Goal: Task Accomplishment & Management: Complete application form

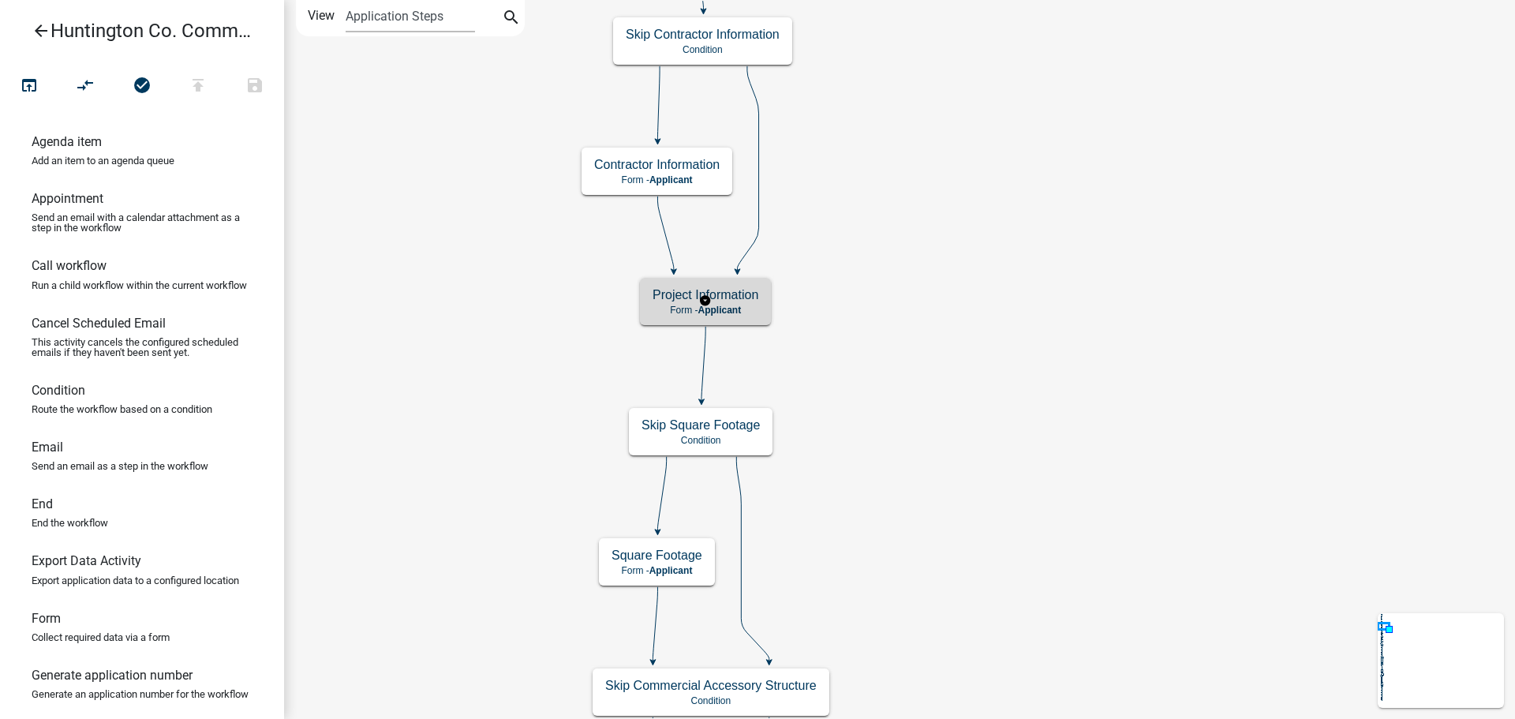
click at [712, 306] on span "Applicant" at bounding box center [718, 310] width 43 height 11
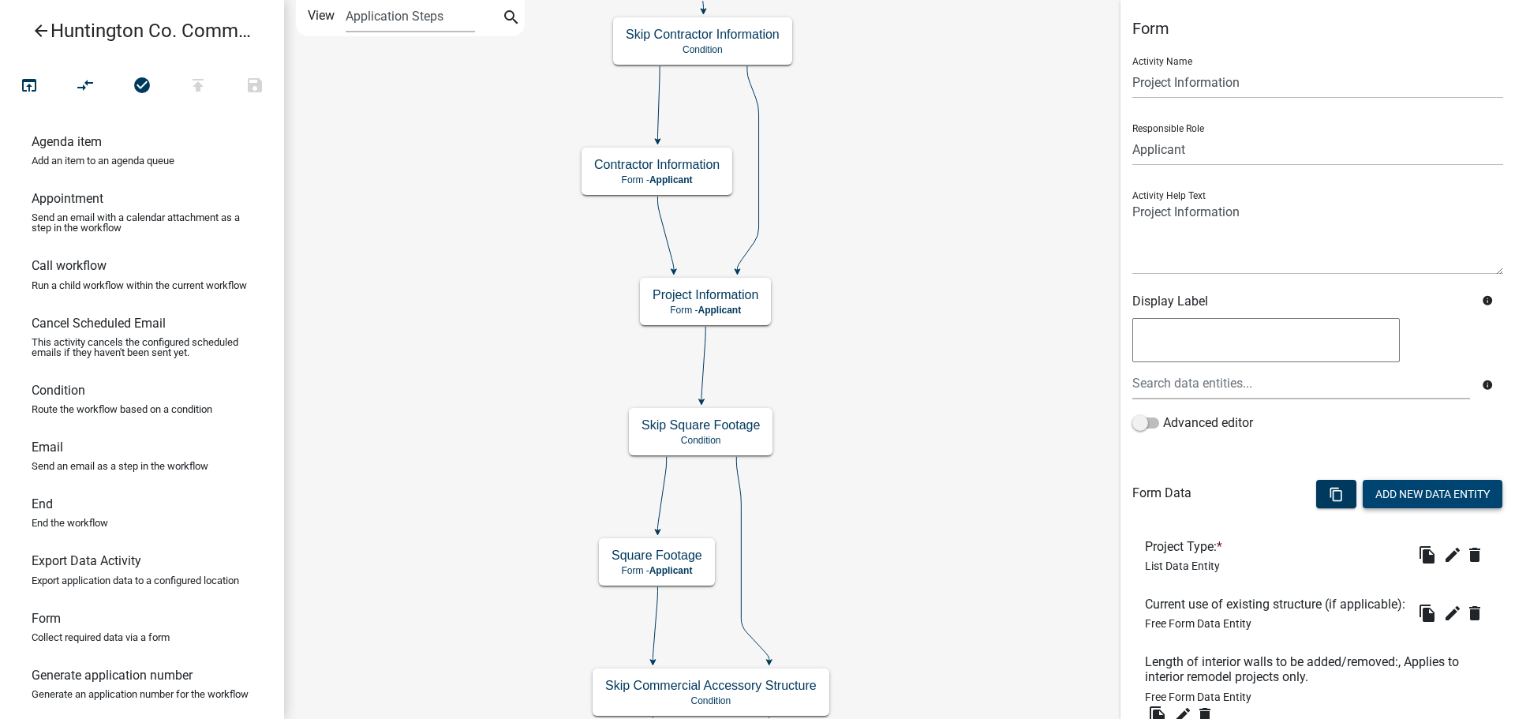
click at [1409, 494] on button "Add New Data Entity" at bounding box center [1432, 494] width 140 height 28
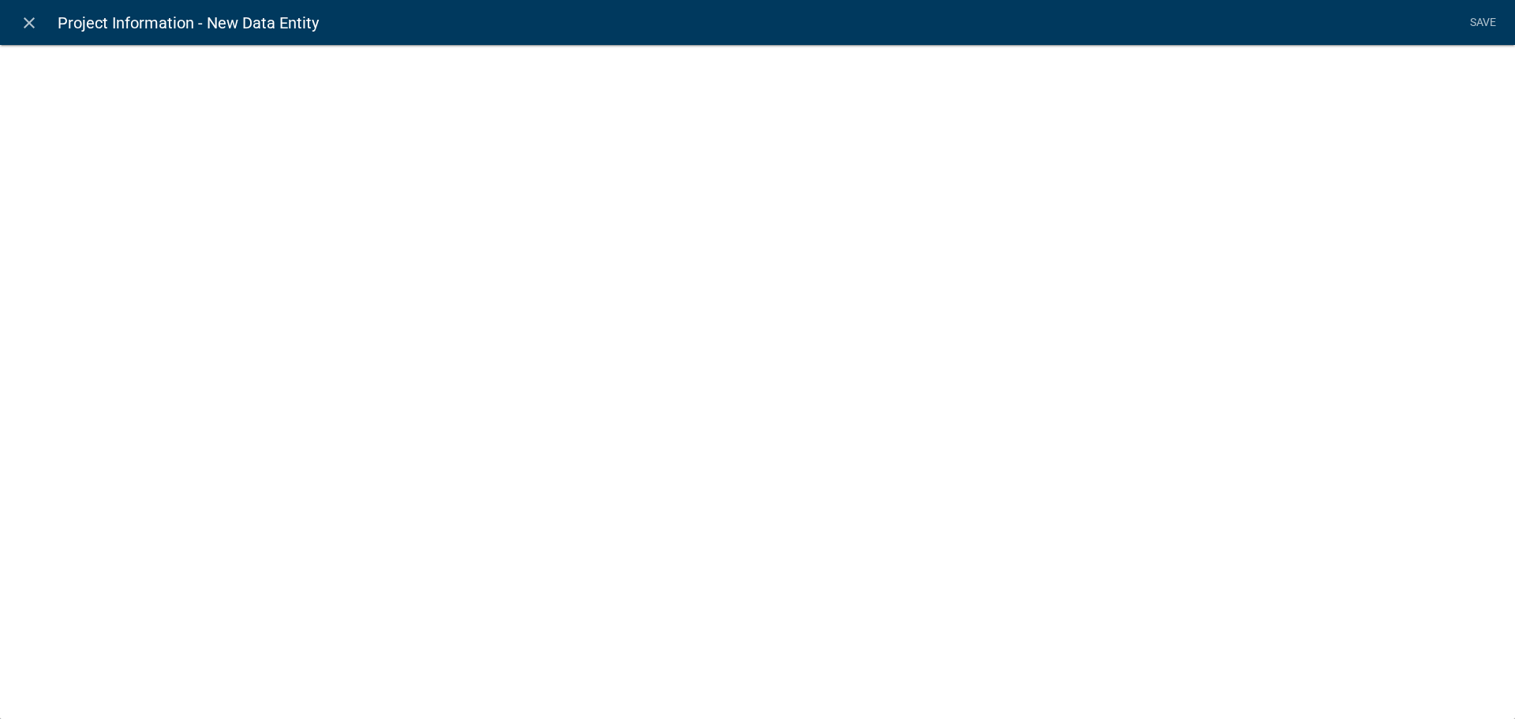
select select
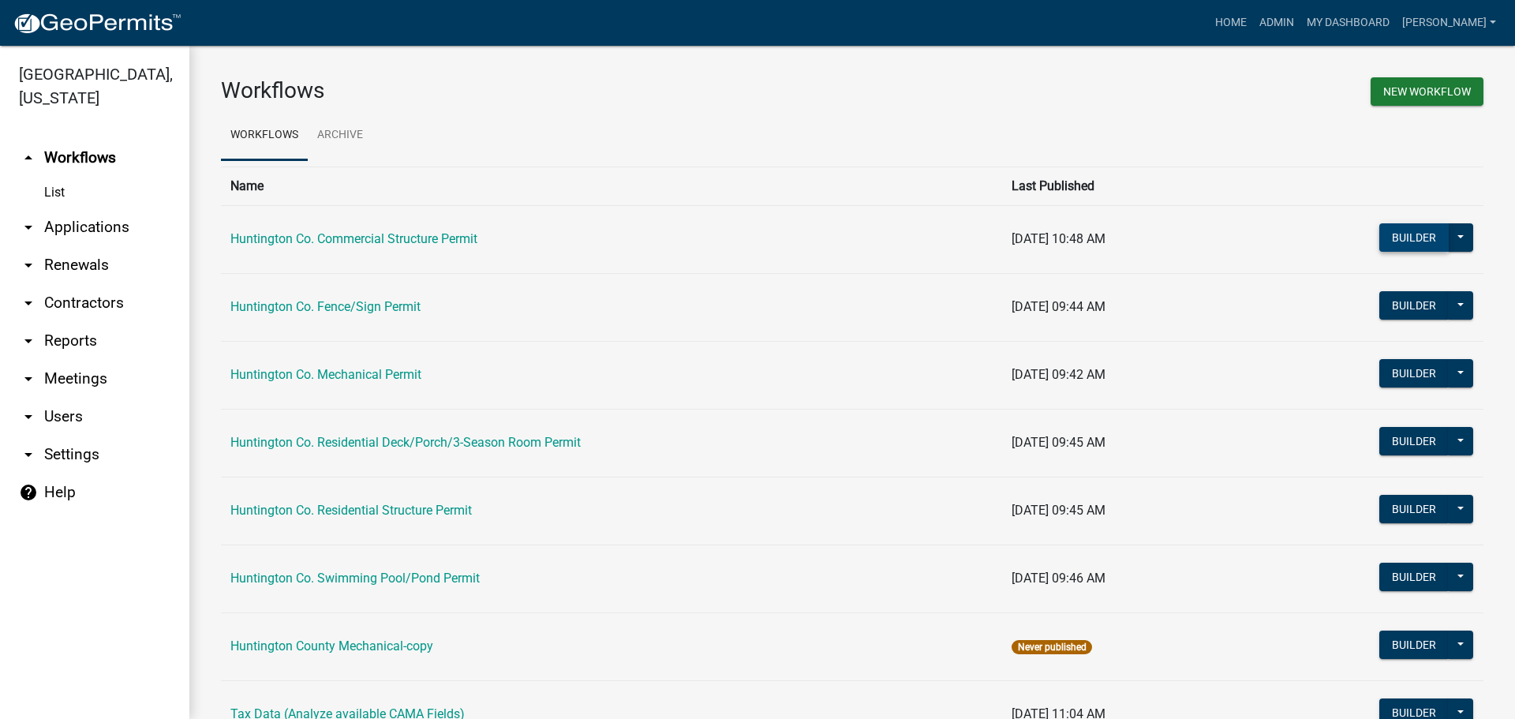
click at [1399, 235] on button "Builder" at bounding box center [1413, 237] width 69 height 28
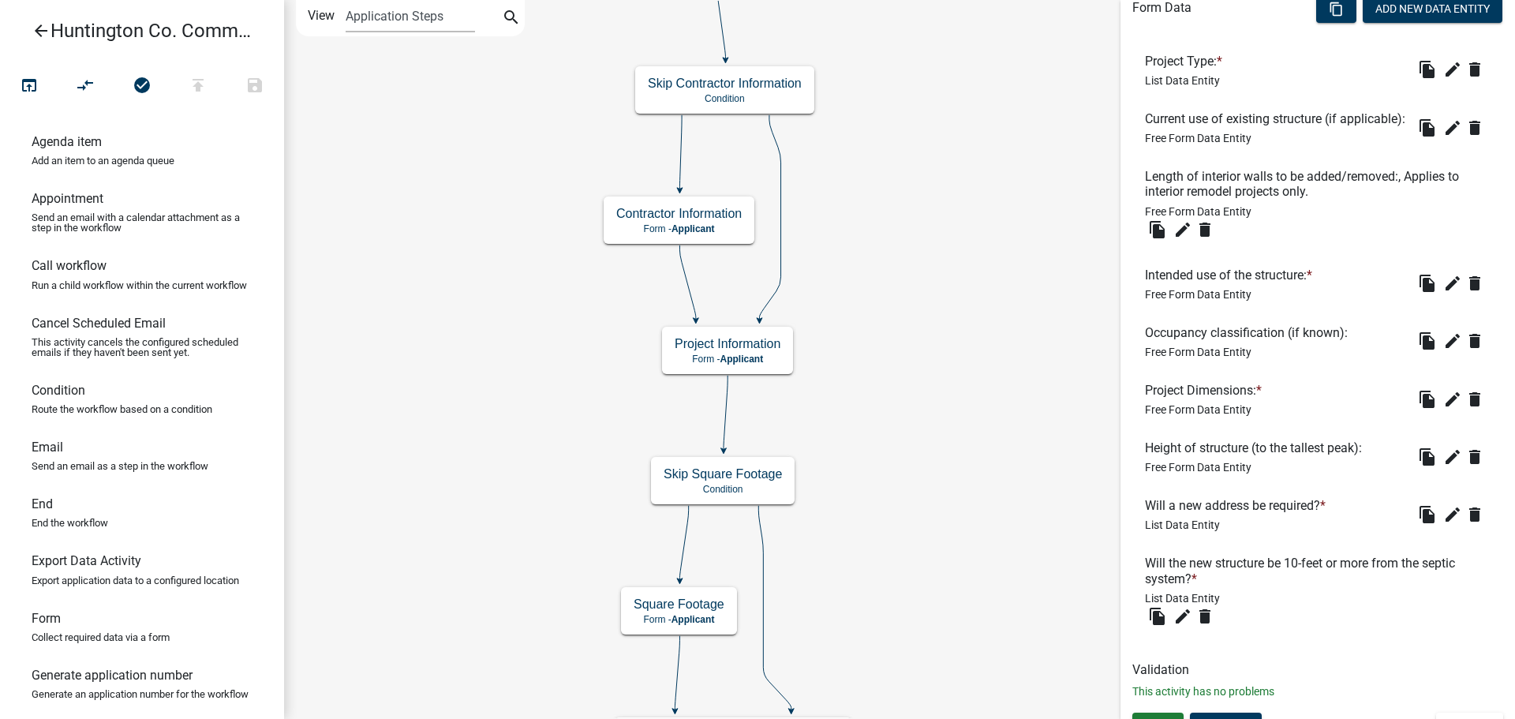
scroll to position [458, 0]
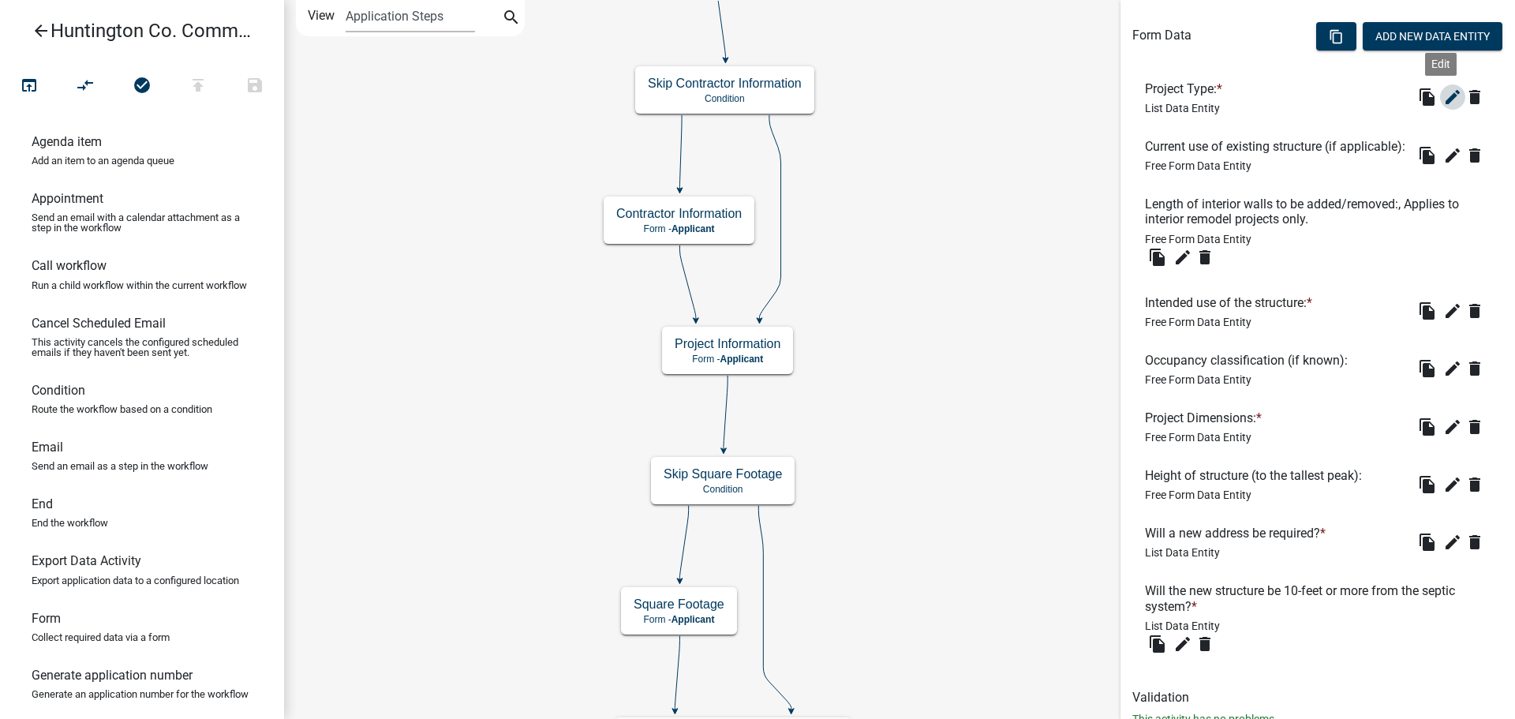
click at [1443, 96] on icon "edit" at bounding box center [1452, 97] width 19 height 19
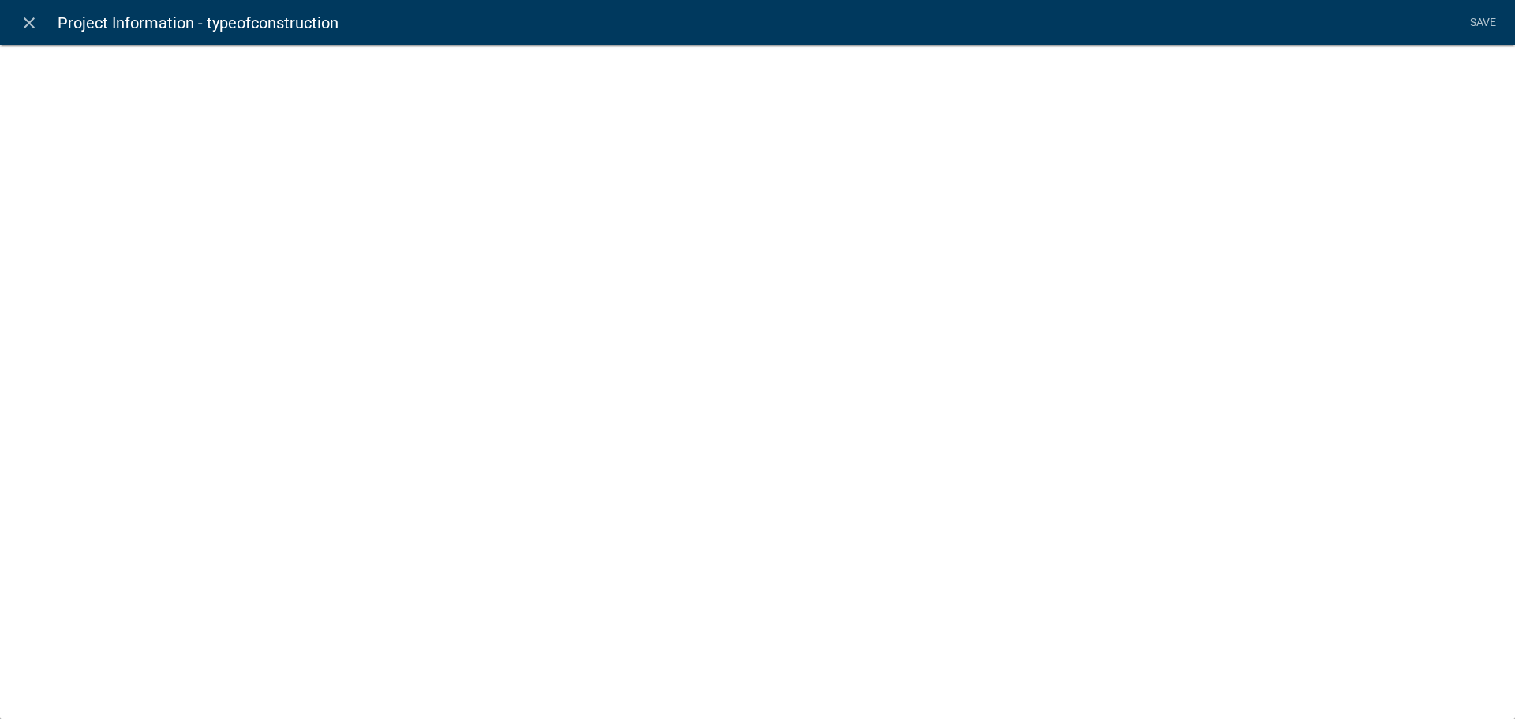
select select "list-data"
select select
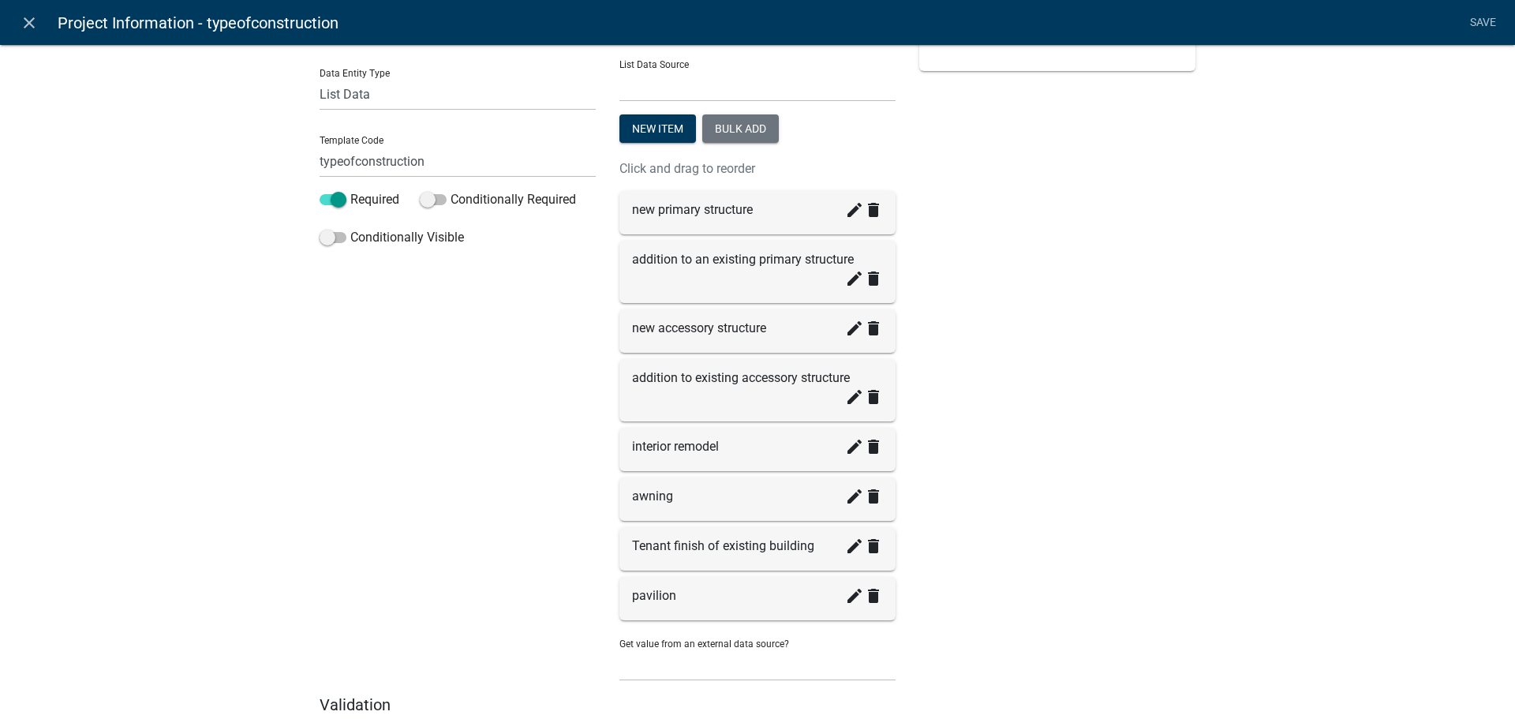
scroll to position [0, 0]
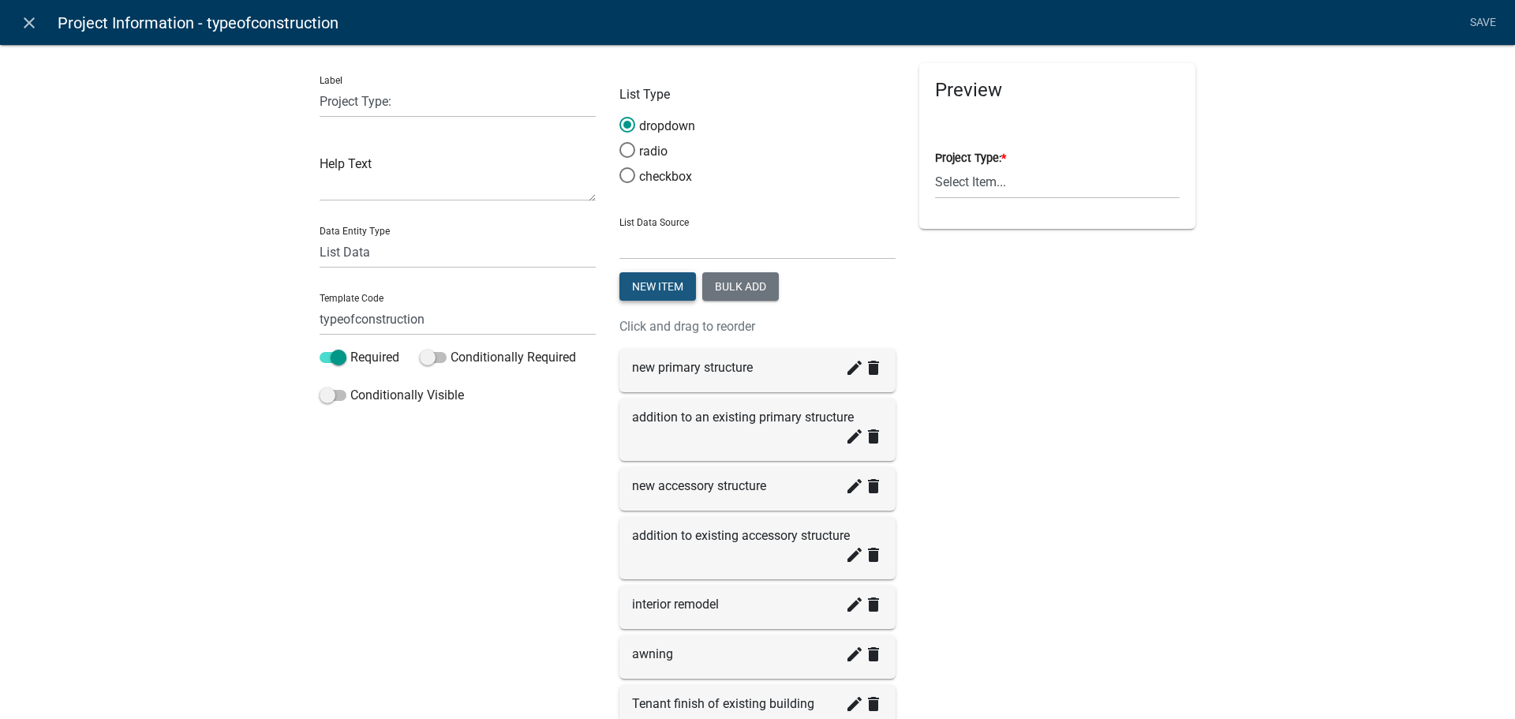
click at [637, 287] on button "New item" at bounding box center [657, 286] width 77 height 28
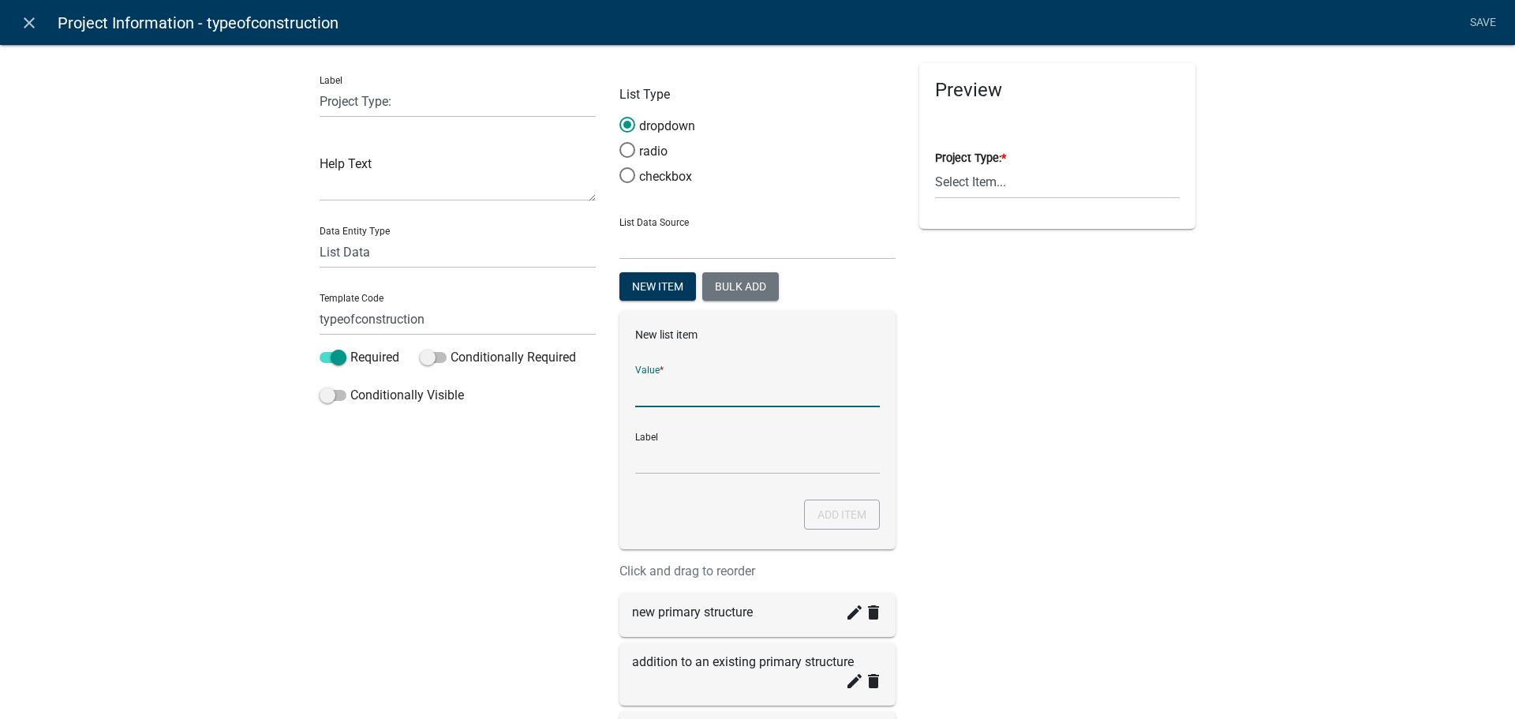
click at [652, 394] on input "List Data Source" at bounding box center [757, 391] width 245 height 32
type input "An"
click at [669, 240] on select "State List DCD Staff" at bounding box center [757, 243] width 276 height 32
click at [1037, 372] on div "Preview Project Type: * Select Item... new primary structure addition to an exi…" at bounding box center [1057, 580] width 300 height 1034
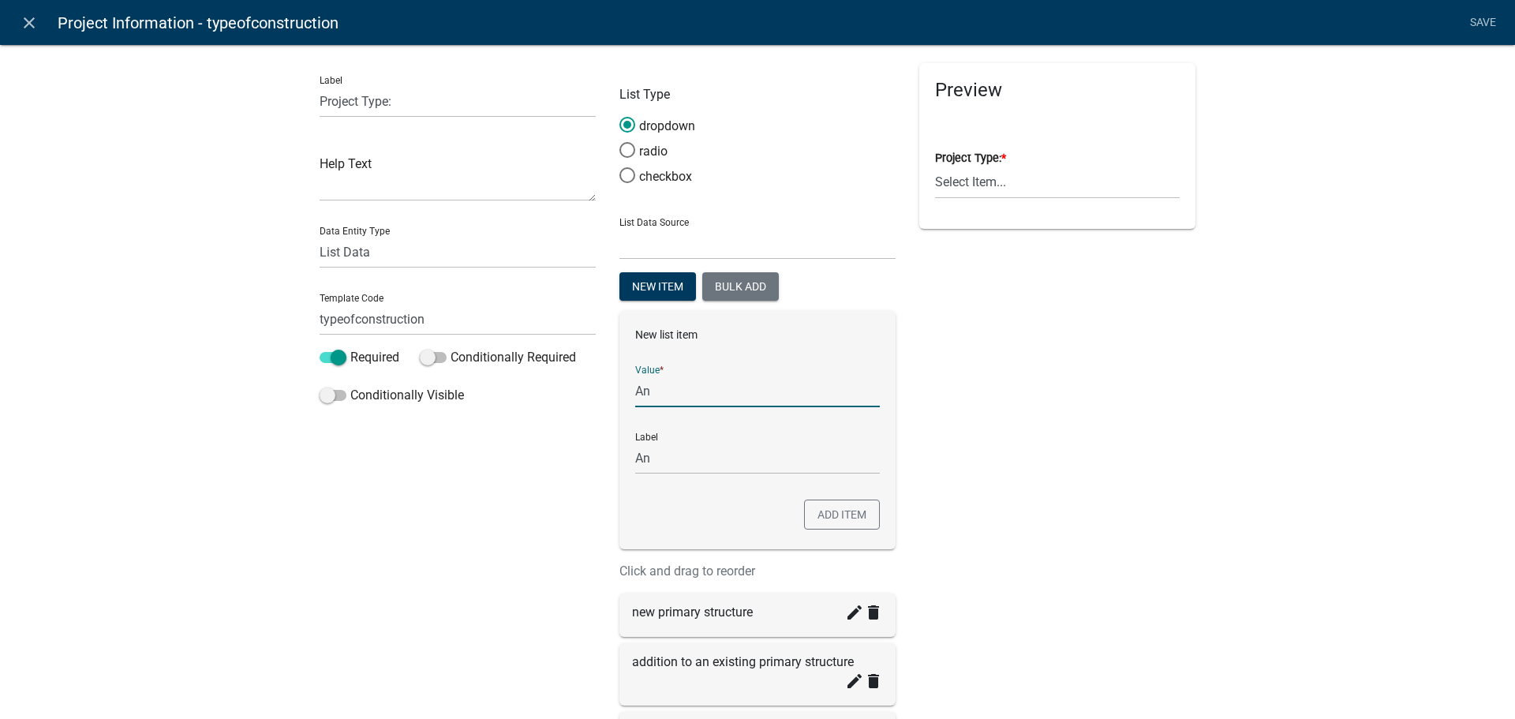
click at [656, 385] on input "An" at bounding box center [757, 391] width 245 height 32
type input "Anaerobic Digester"
click at [668, 466] on input "Anaerobic Digester" at bounding box center [757, 458] width 245 height 32
click at [844, 518] on button "Add item" at bounding box center [842, 514] width 76 height 30
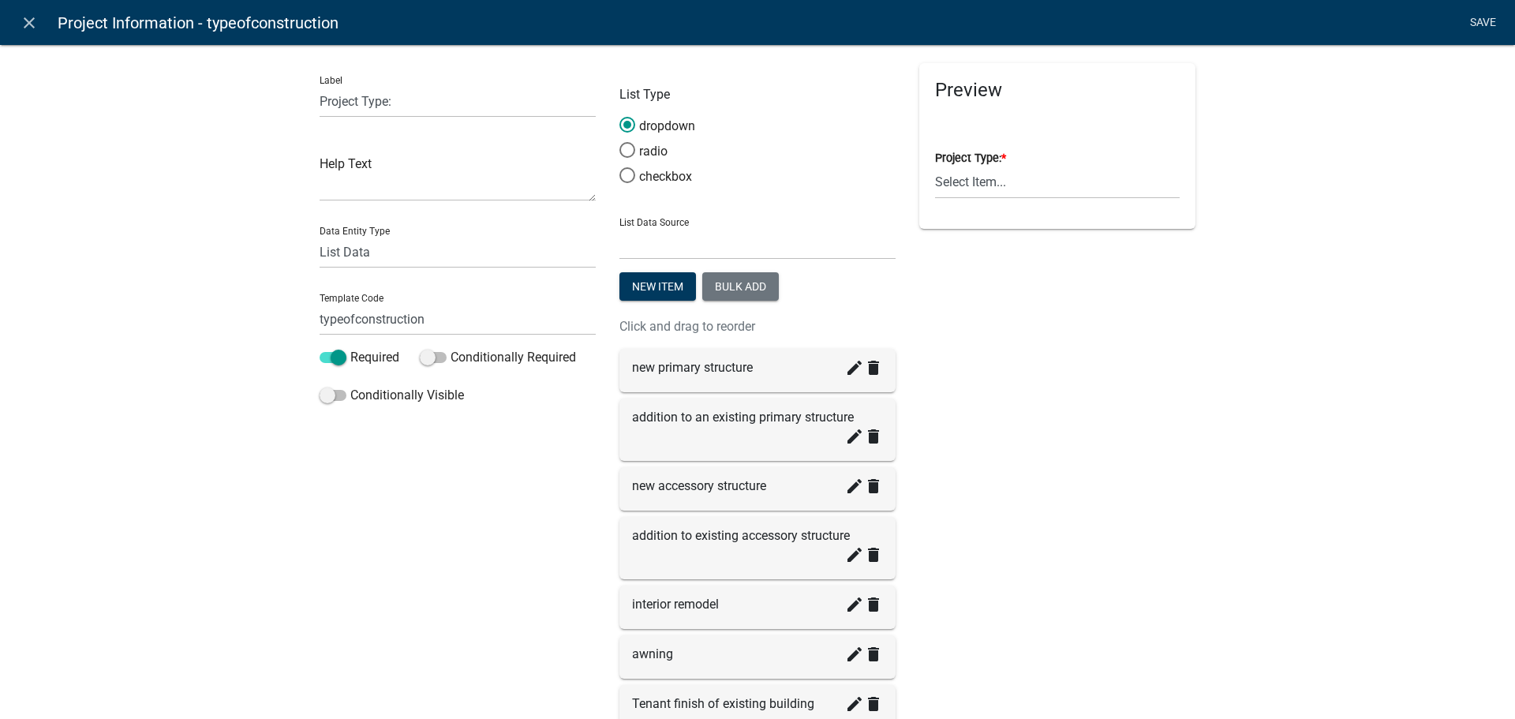
click at [1475, 16] on link "Save" at bounding box center [1482, 23] width 39 height 30
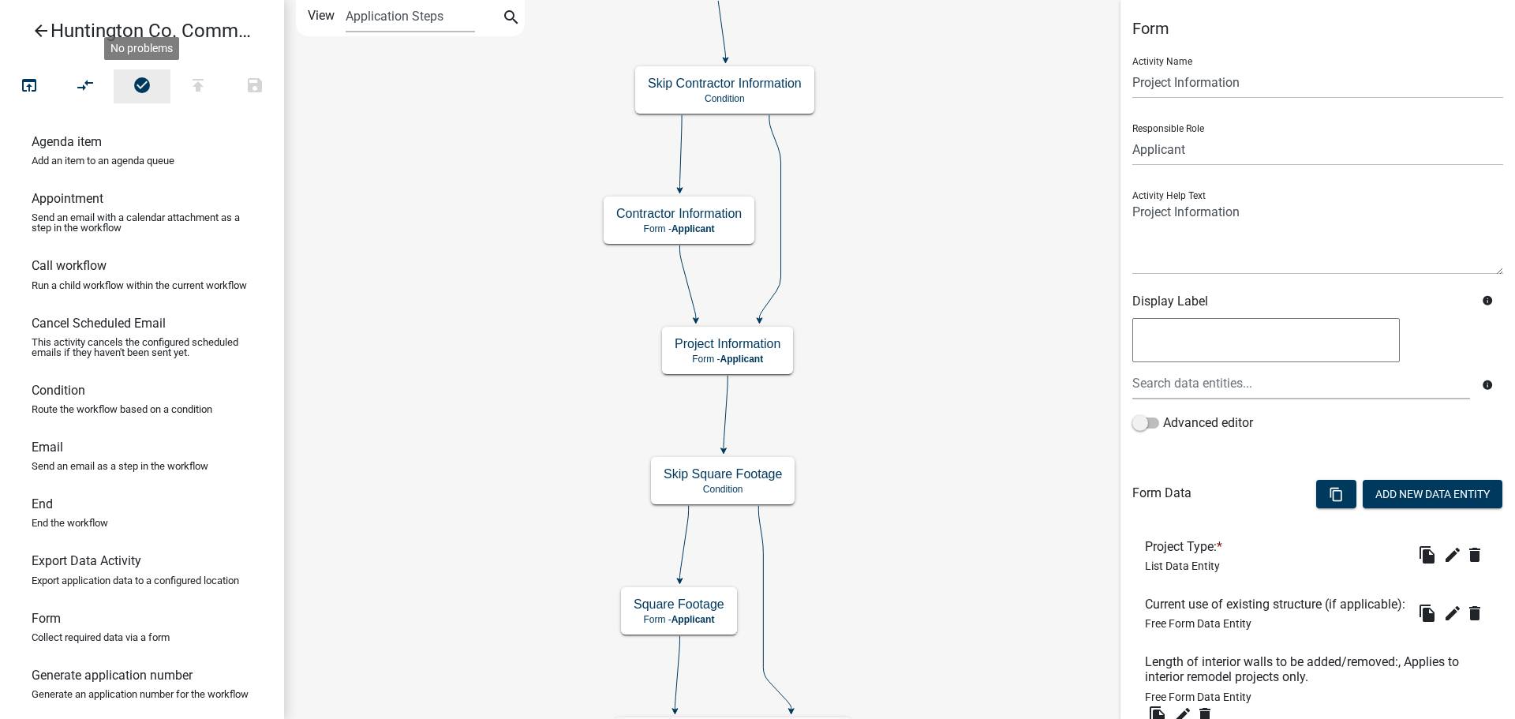
click at [140, 87] on icon "check_circle" at bounding box center [142, 87] width 19 height 22
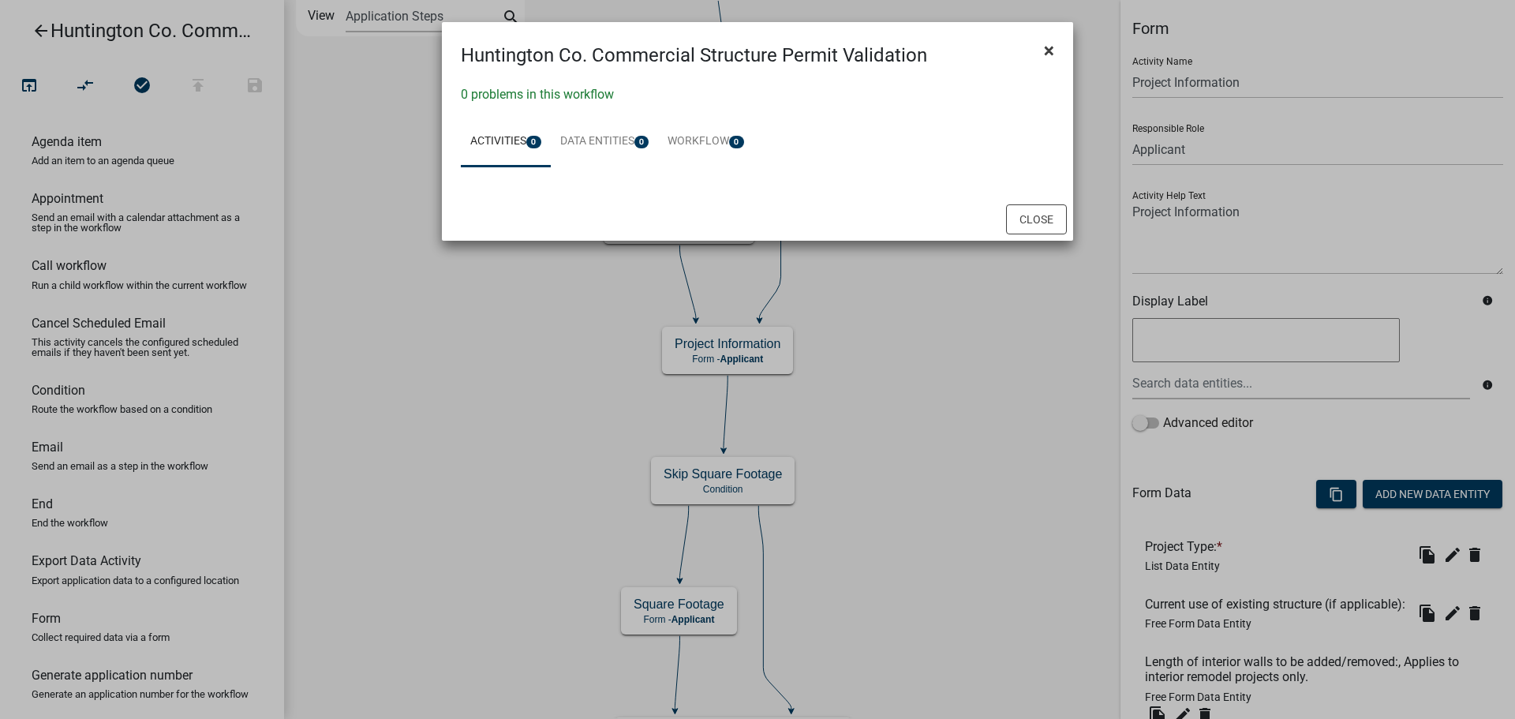
click at [1051, 51] on span "×" at bounding box center [1049, 50] width 10 height 22
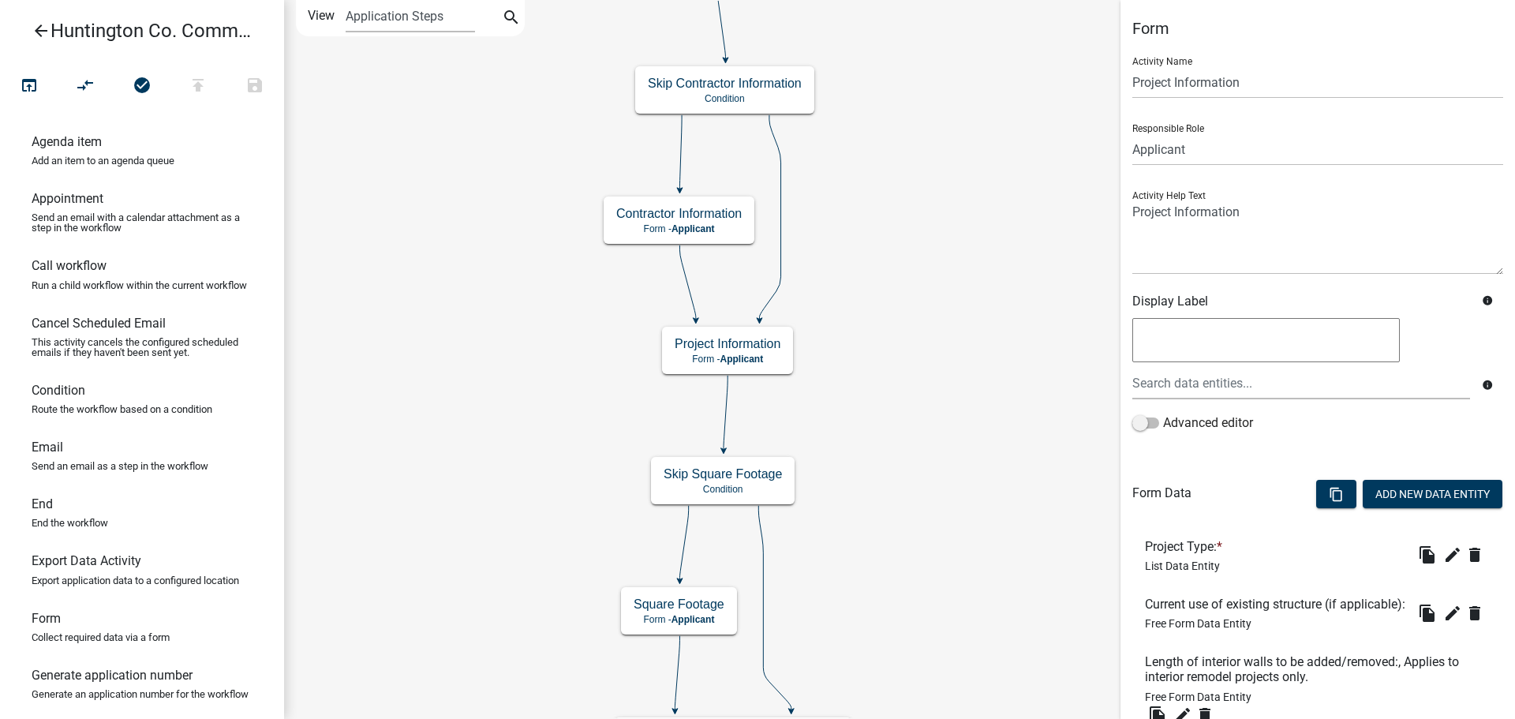
click at [200, 46] on link "arrow_back Huntington Co. Commercial Structure Permit" at bounding box center [136, 31] width 246 height 36
click at [195, 50] on header "arrow_back Huntington Co. Commercial Structure Permit" at bounding box center [142, 31] width 284 height 62
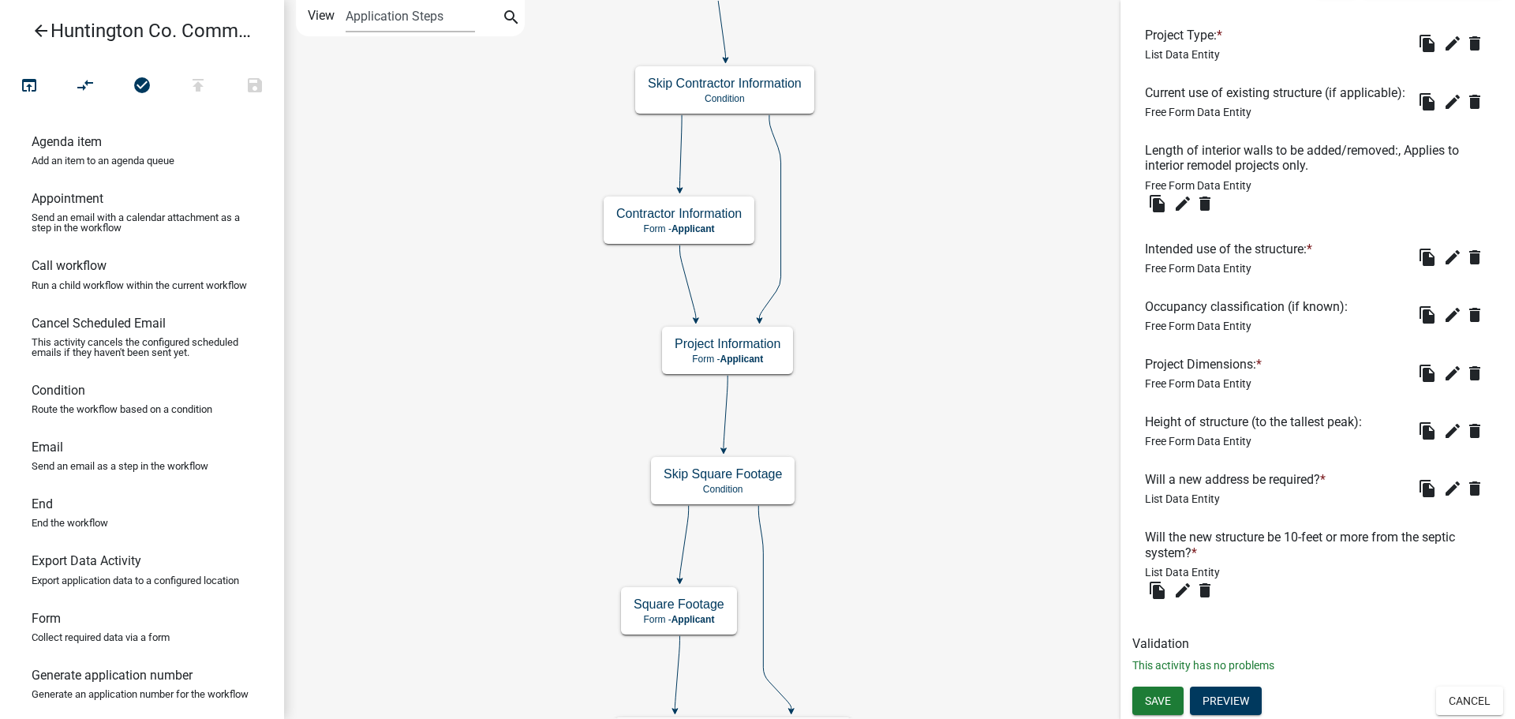
scroll to position [536, 0]
click at [1149, 696] on span "Save" at bounding box center [1158, 700] width 26 height 13
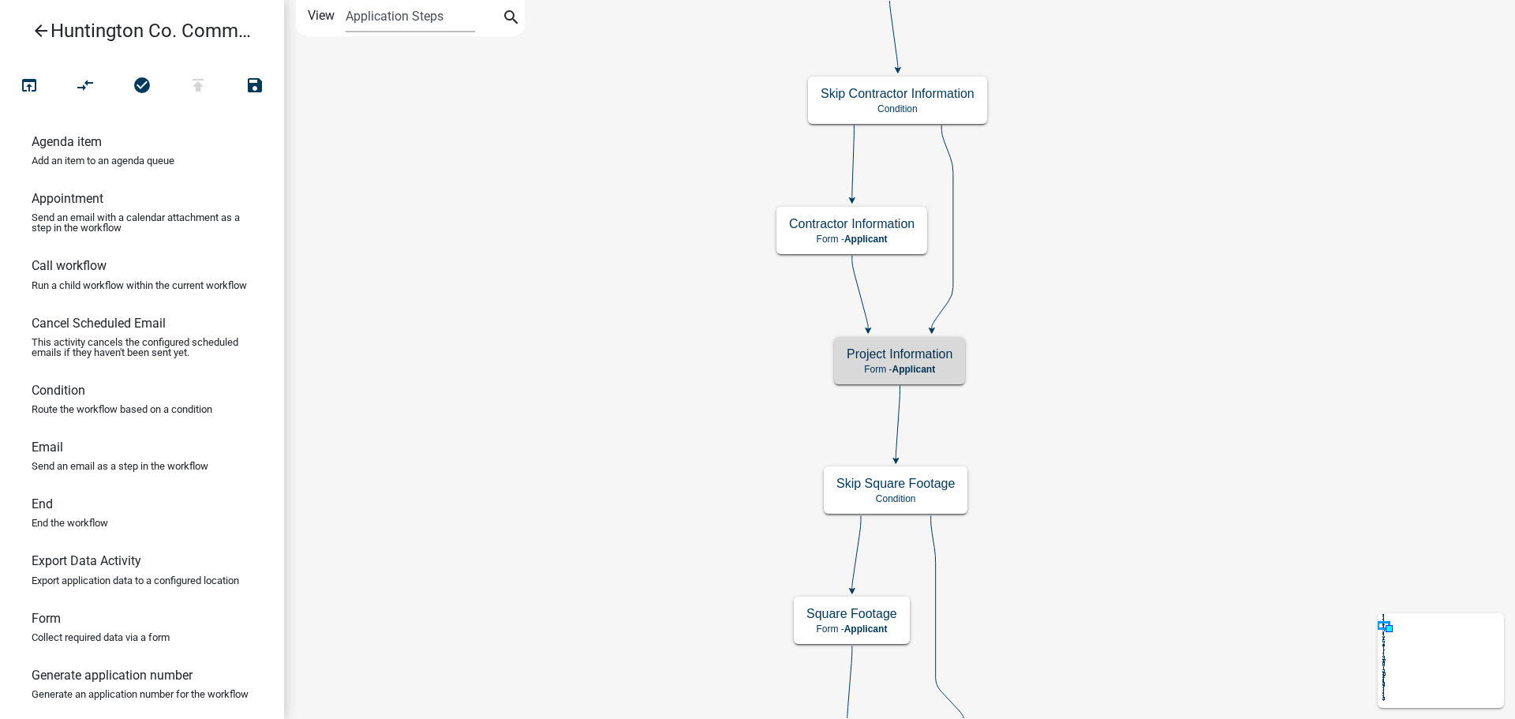
scroll to position [0, 0]
click at [198, 85] on icon "publish" at bounding box center [198, 87] width 19 height 22
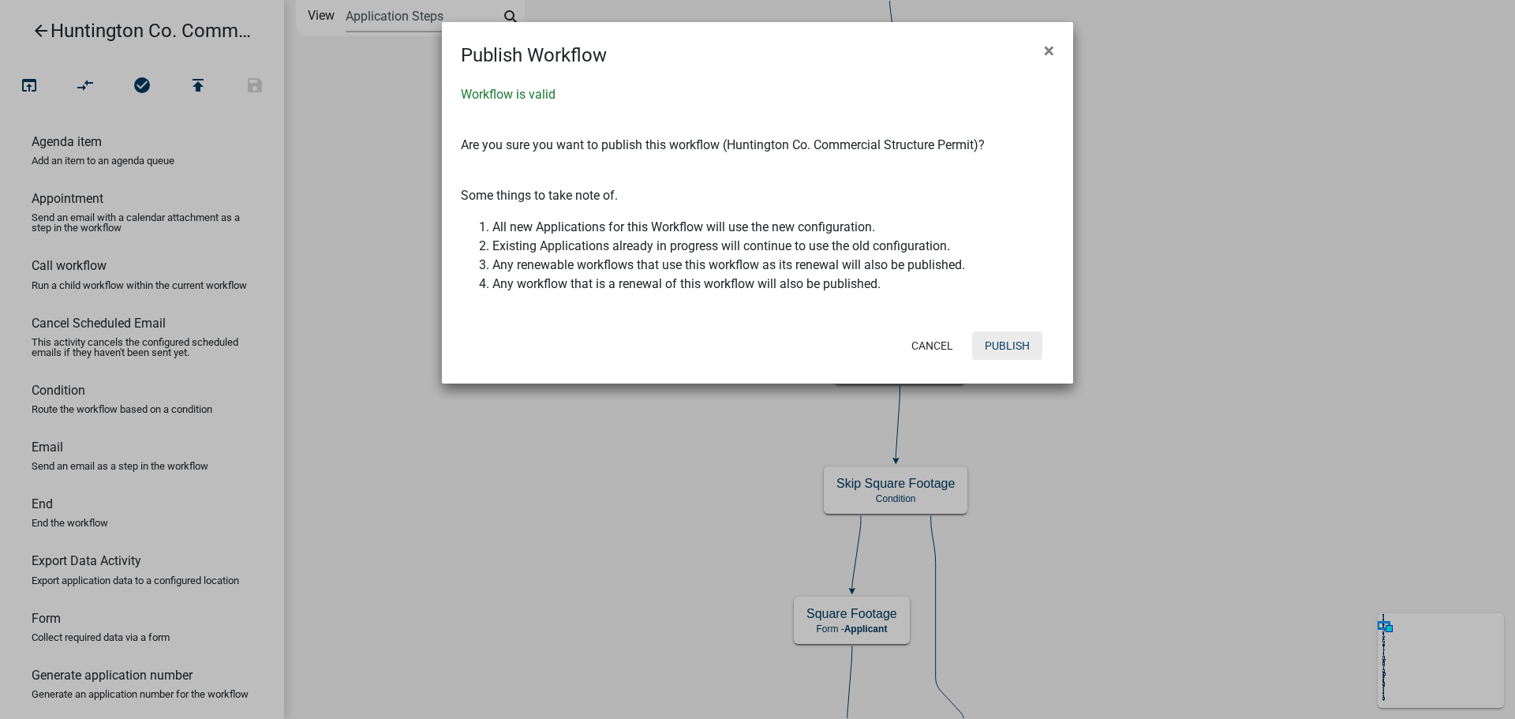
click at [1007, 346] on button "Publish" at bounding box center [1007, 345] width 70 height 28
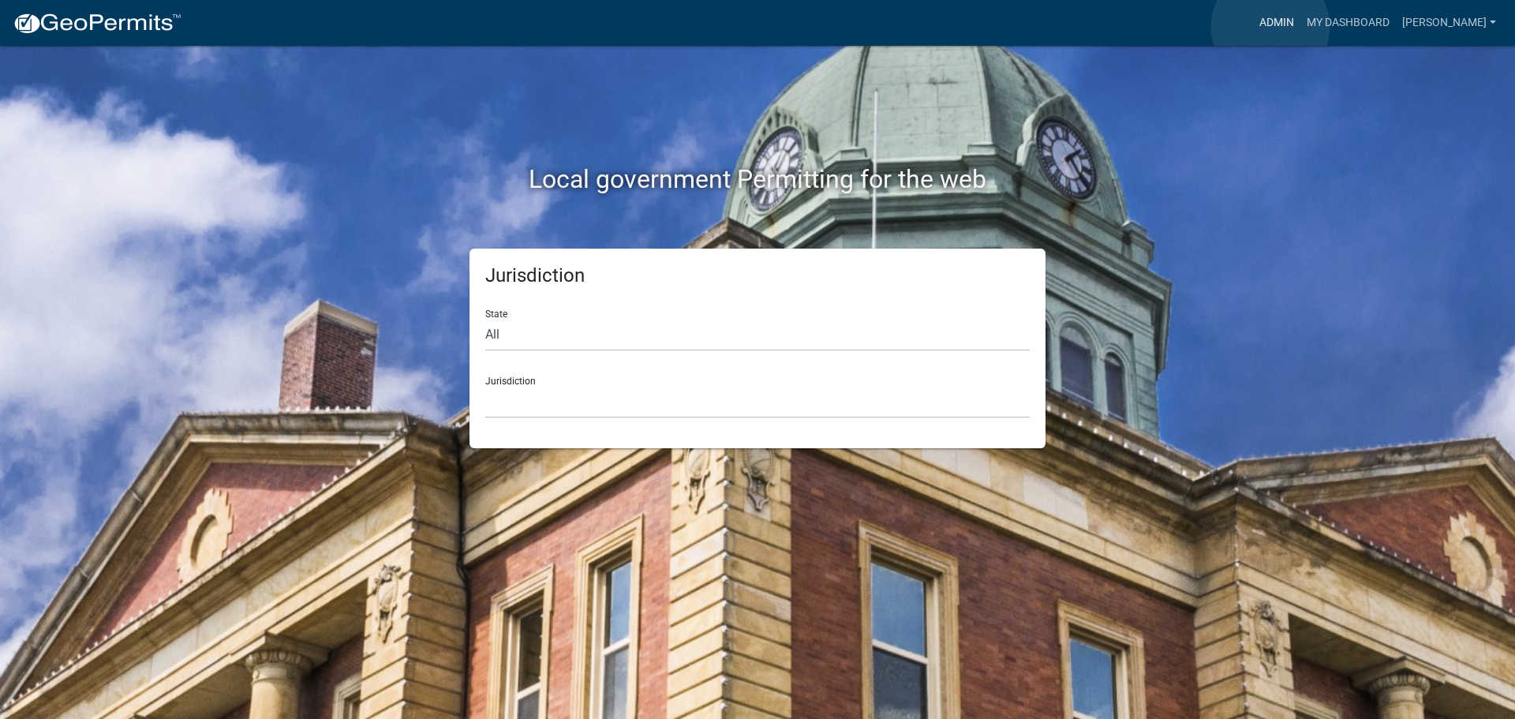
click at [1270, 27] on link "Admin" at bounding box center [1276, 23] width 47 height 30
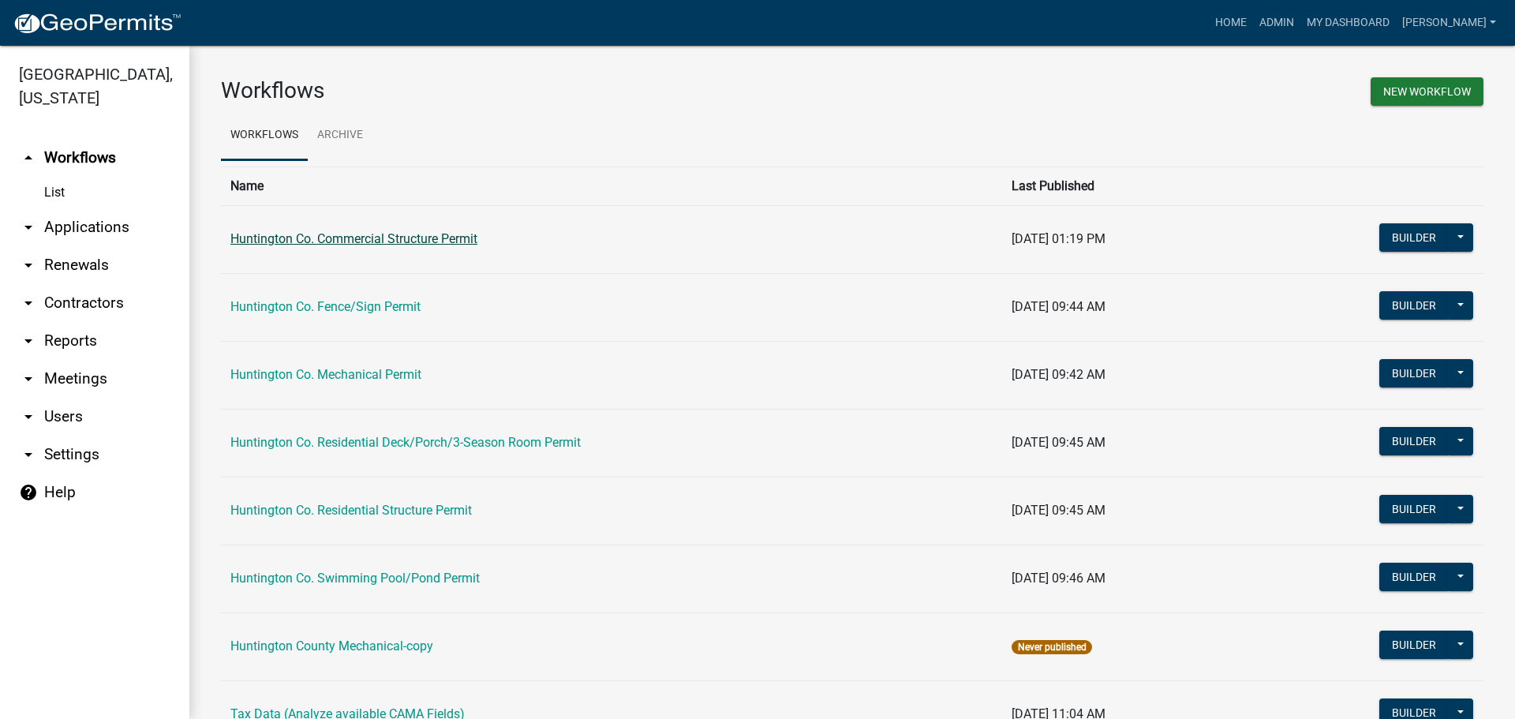
click at [362, 235] on link "Huntington Co. Commercial Structure Permit" at bounding box center [353, 238] width 247 height 15
click at [1238, 24] on link "Home" at bounding box center [1231, 23] width 44 height 30
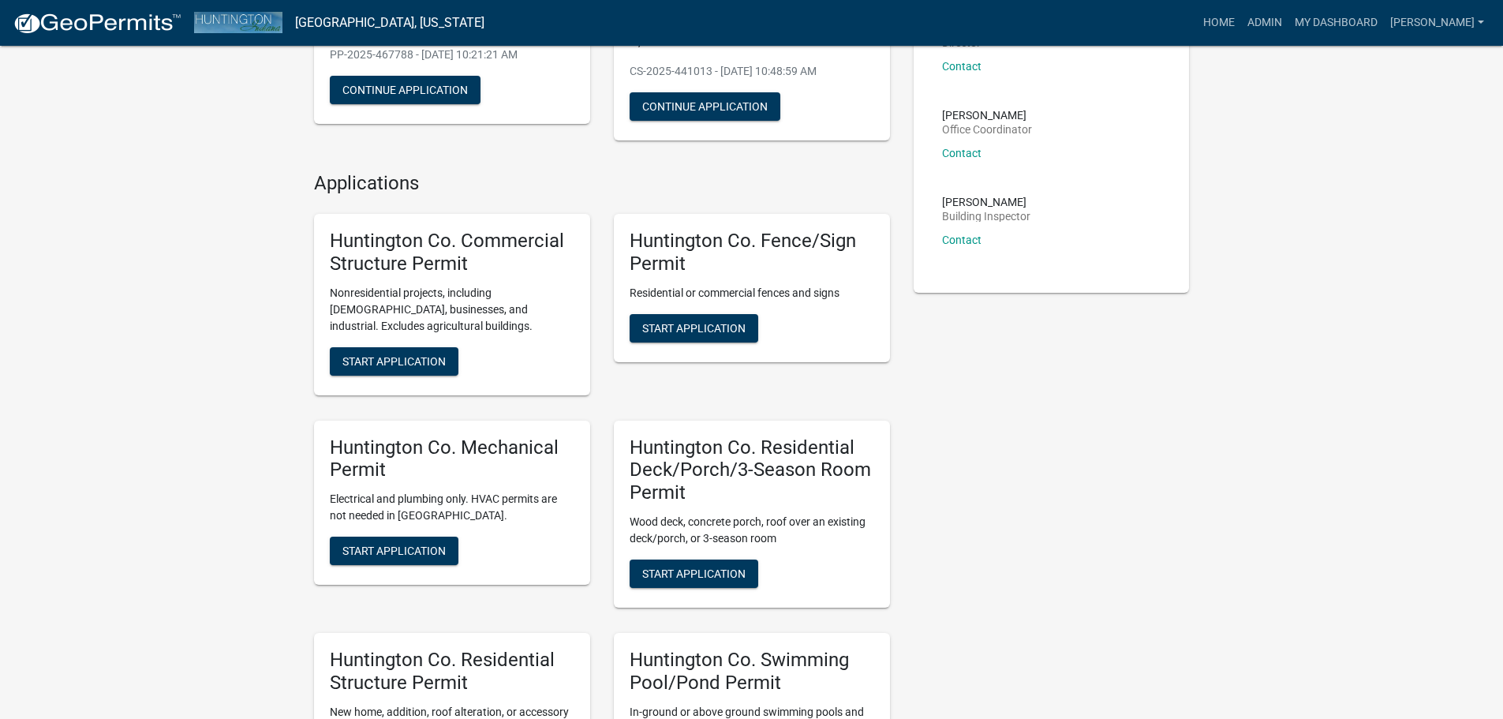
scroll to position [222, 0]
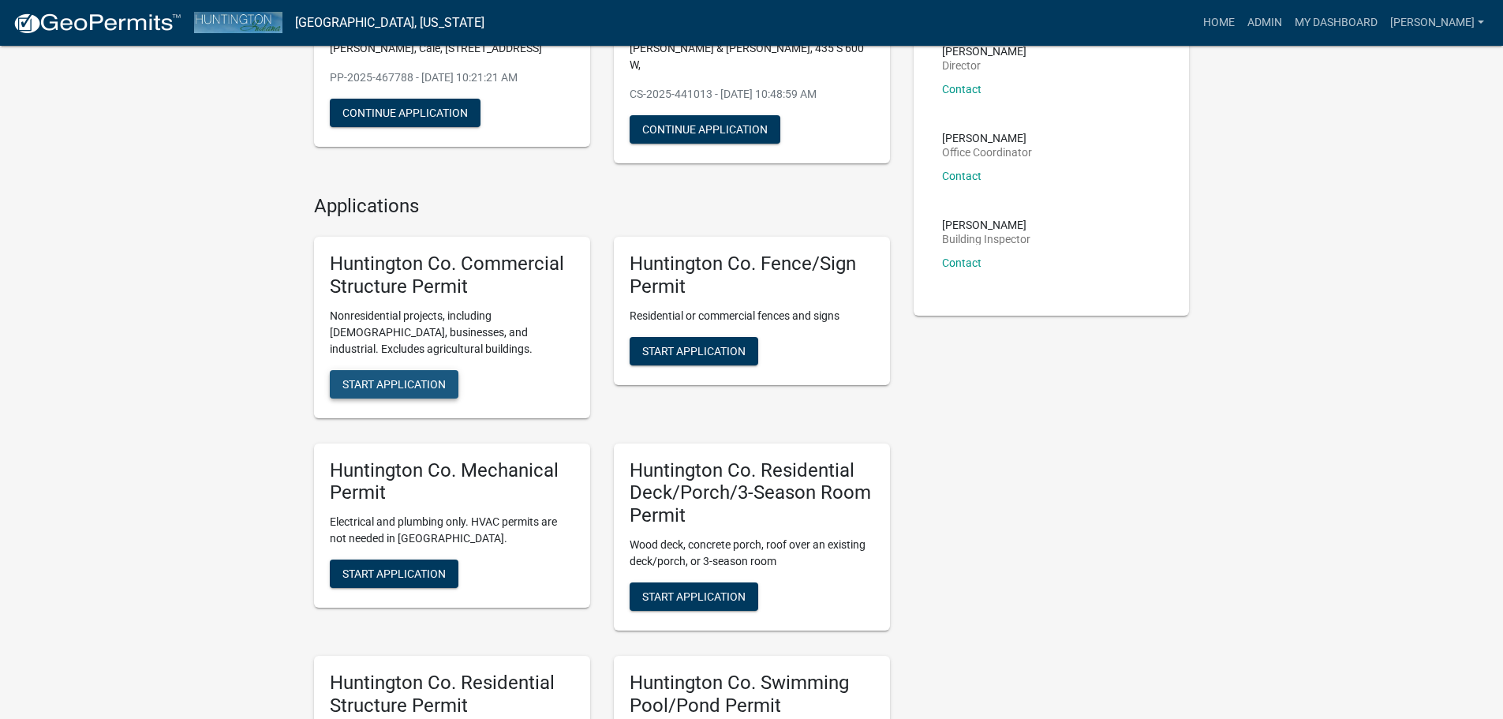
click at [418, 377] on span "Start Application" at bounding box center [393, 383] width 103 height 13
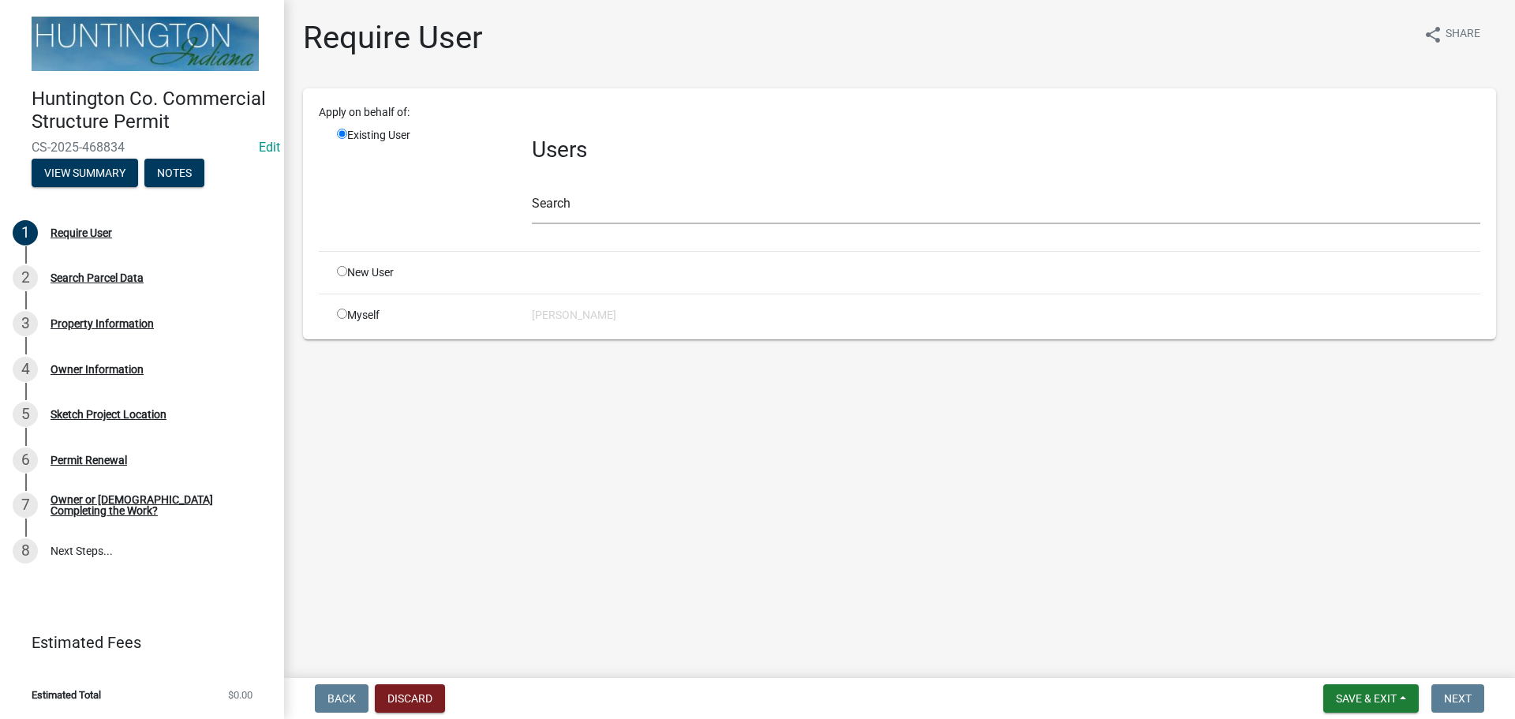
click at [337, 312] on input "radio" at bounding box center [342, 313] width 10 height 10
radio input "true"
radio input "false"
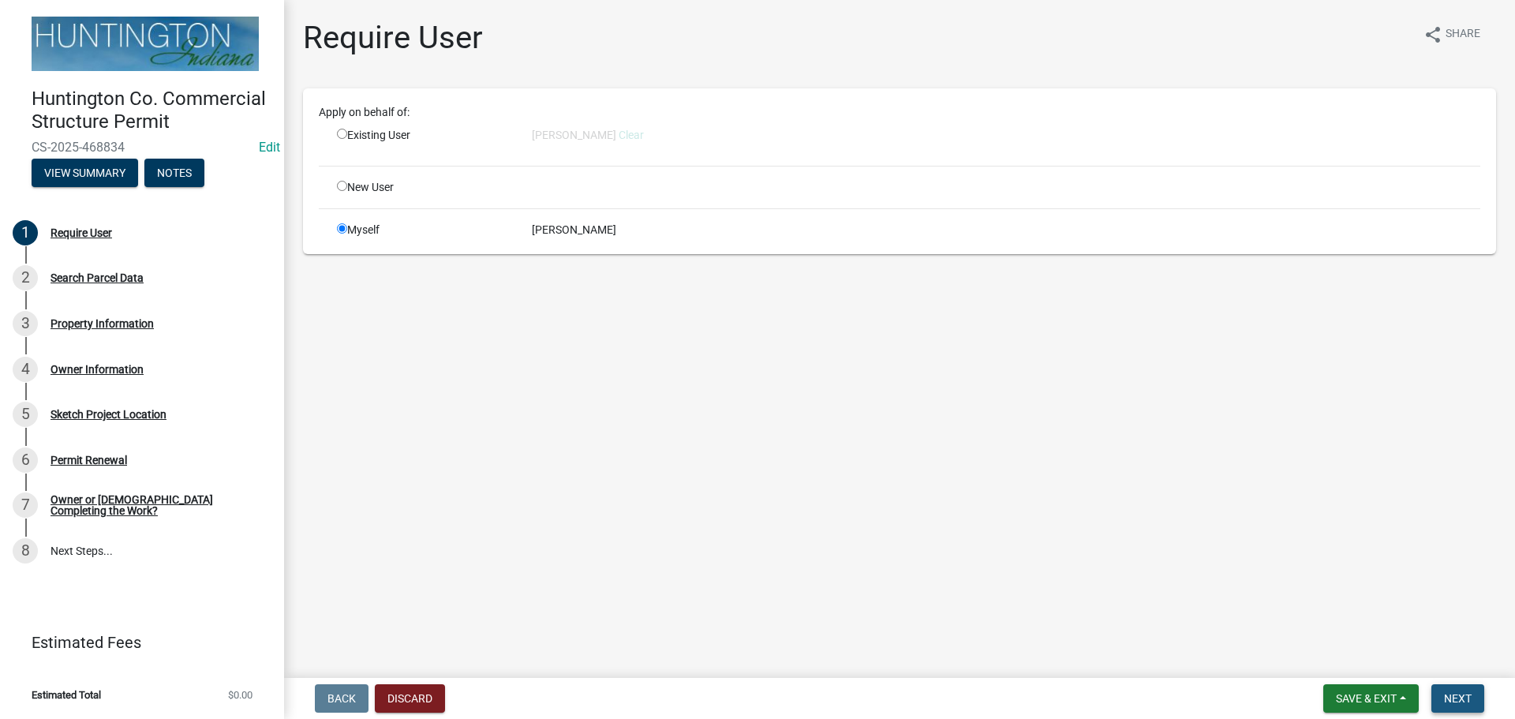
click at [1442, 691] on button "Next" at bounding box center [1457, 698] width 53 height 28
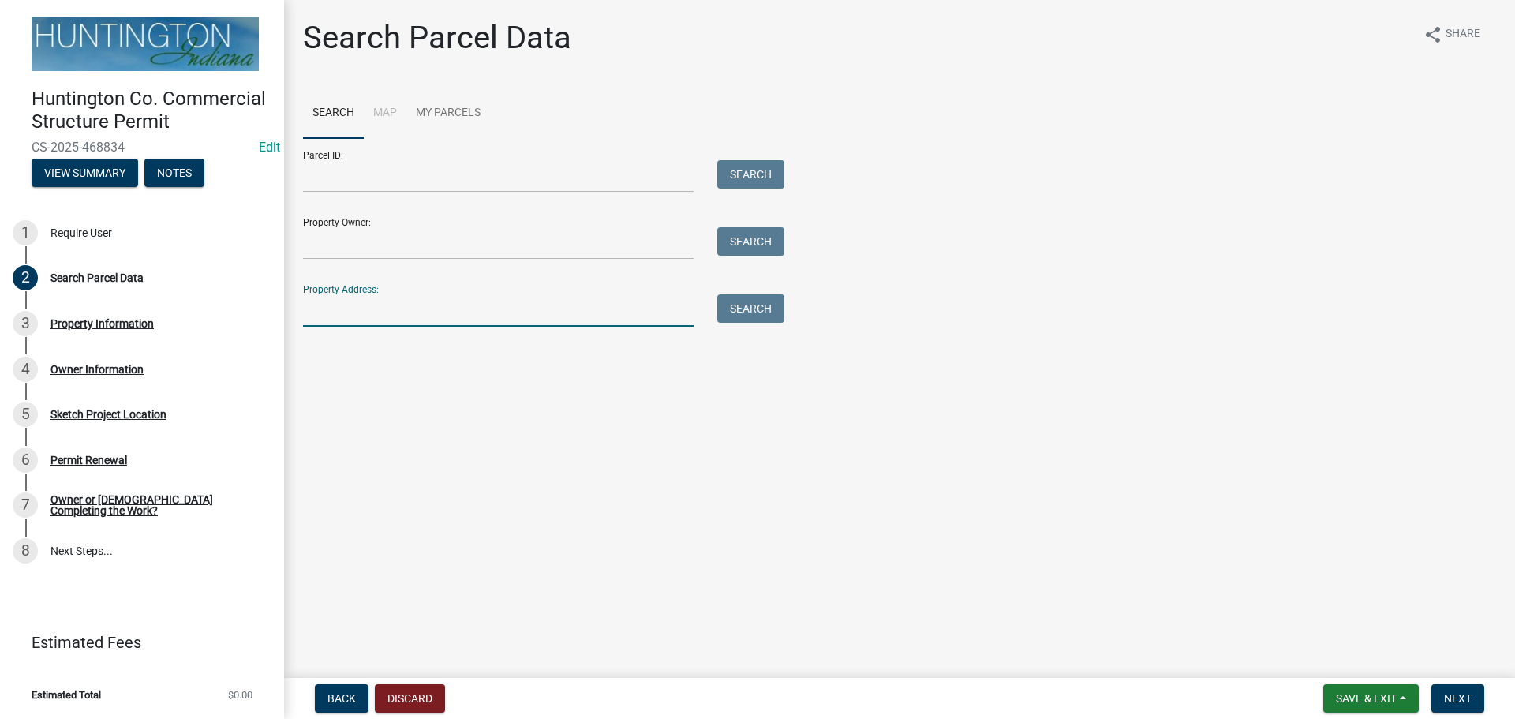
click at [363, 312] on input "Property Address:" at bounding box center [498, 310] width 391 height 32
click at [760, 313] on button "Search" at bounding box center [750, 308] width 67 height 28
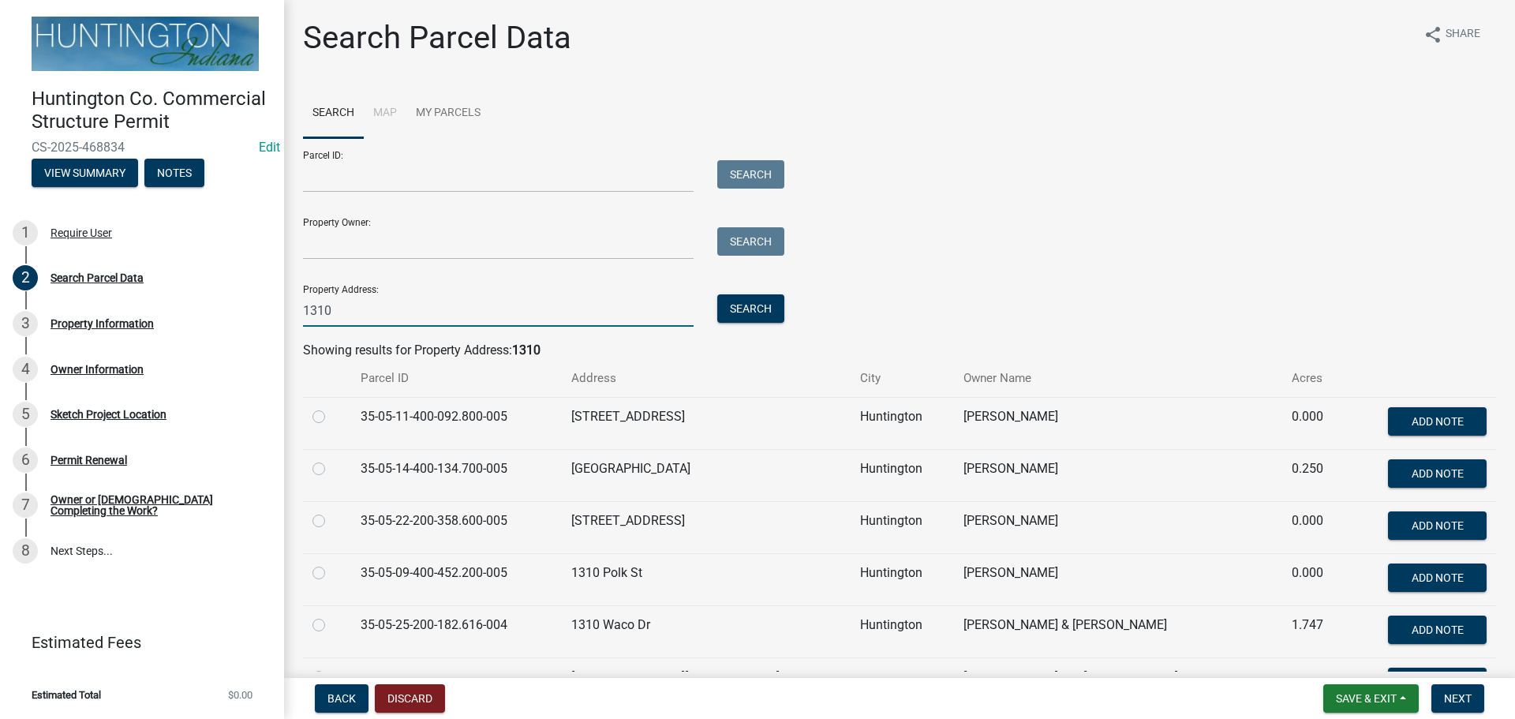
click at [431, 312] on input "1310" at bounding box center [498, 310] width 391 height 32
type input "1"
type input "10549"
click at [763, 313] on button "Search" at bounding box center [750, 308] width 67 height 28
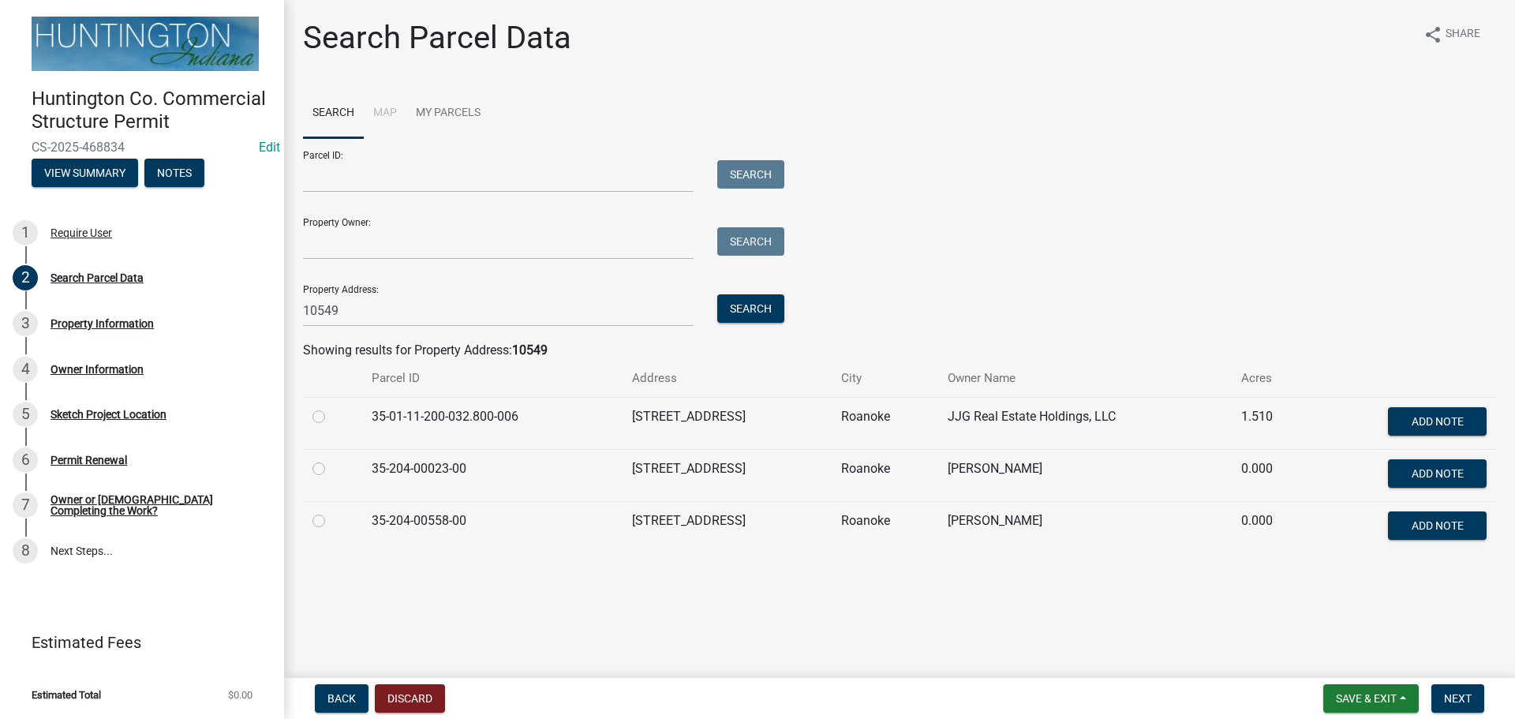
click at [331, 407] on label at bounding box center [331, 407] width 0 height 0
click at [331, 417] on input "radio" at bounding box center [336, 412] width 10 height 10
radio input "true"
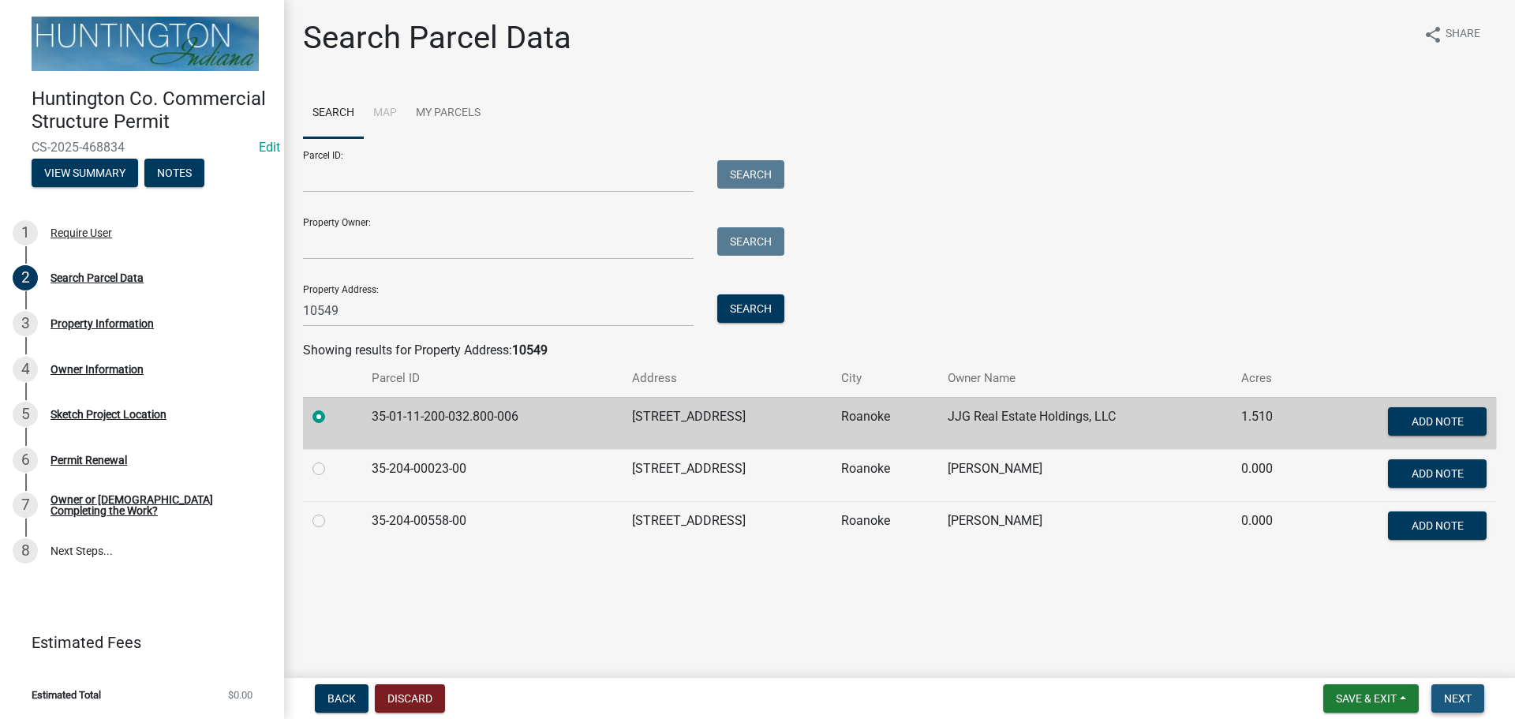
click at [1463, 701] on span "Next" at bounding box center [1458, 698] width 28 height 13
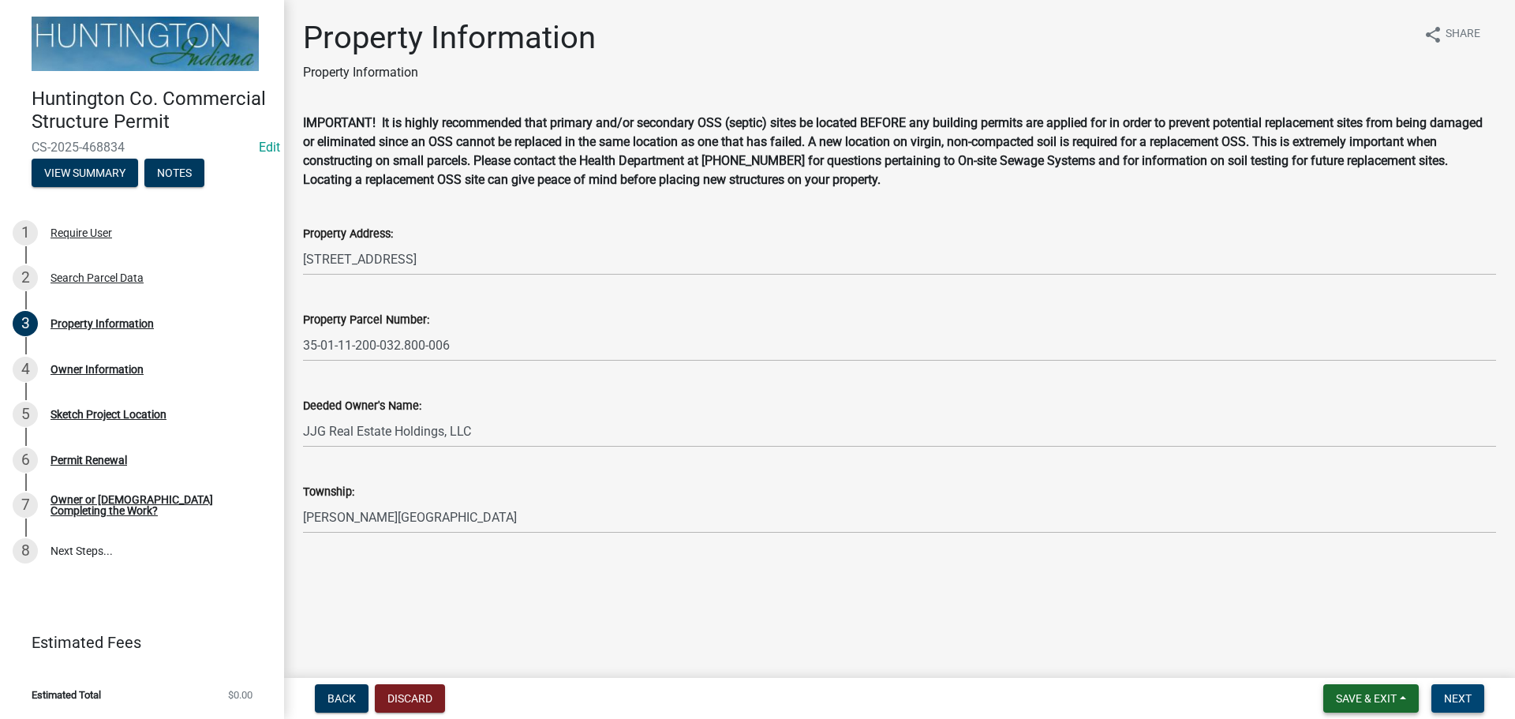
drag, startPoint x: 1460, startPoint y: 694, endPoint x: 1418, endPoint y: 686, distance: 42.6
click at [1460, 693] on span "Next" at bounding box center [1458, 698] width 28 height 13
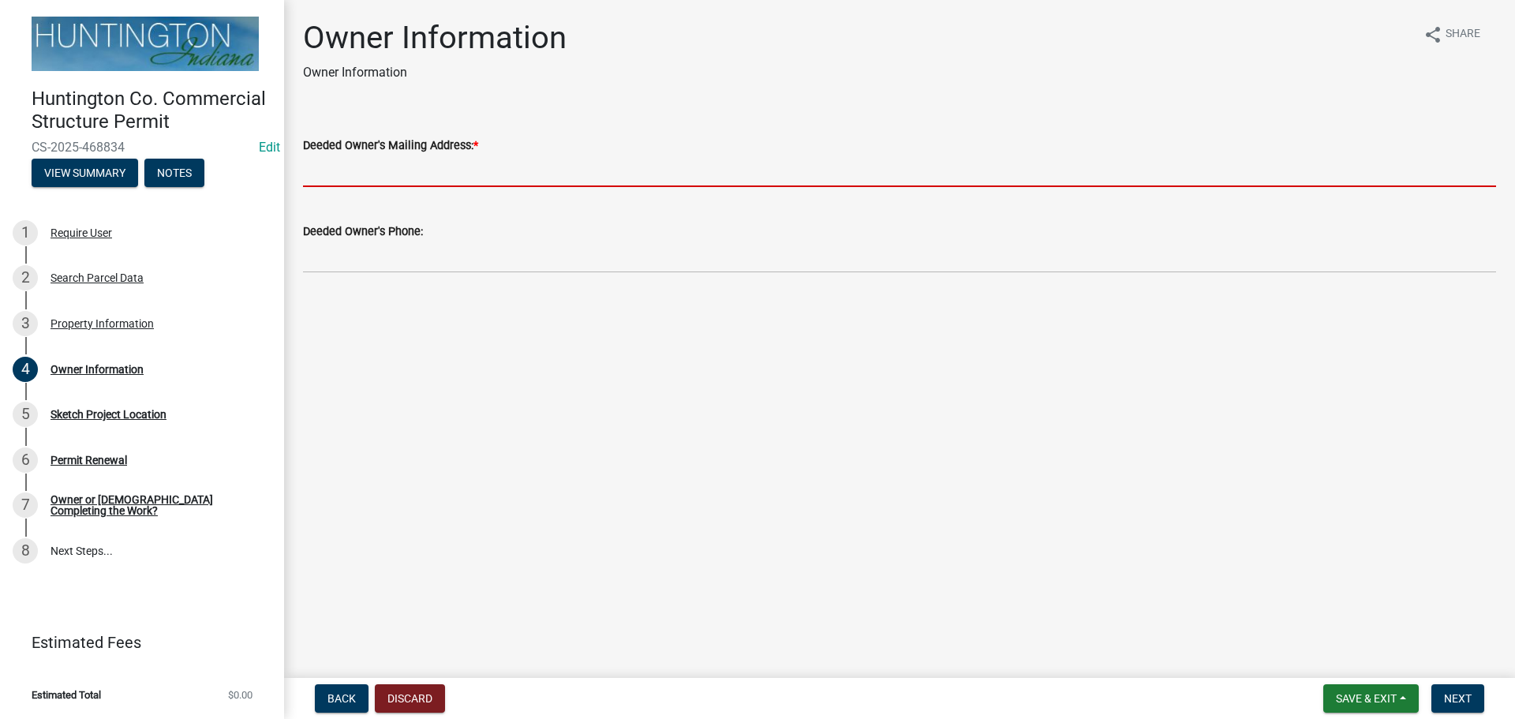
click at [410, 163] on input "Deeded Owner's Mailing Address: *" at bounding box center [899, 171] width 1193 height 32
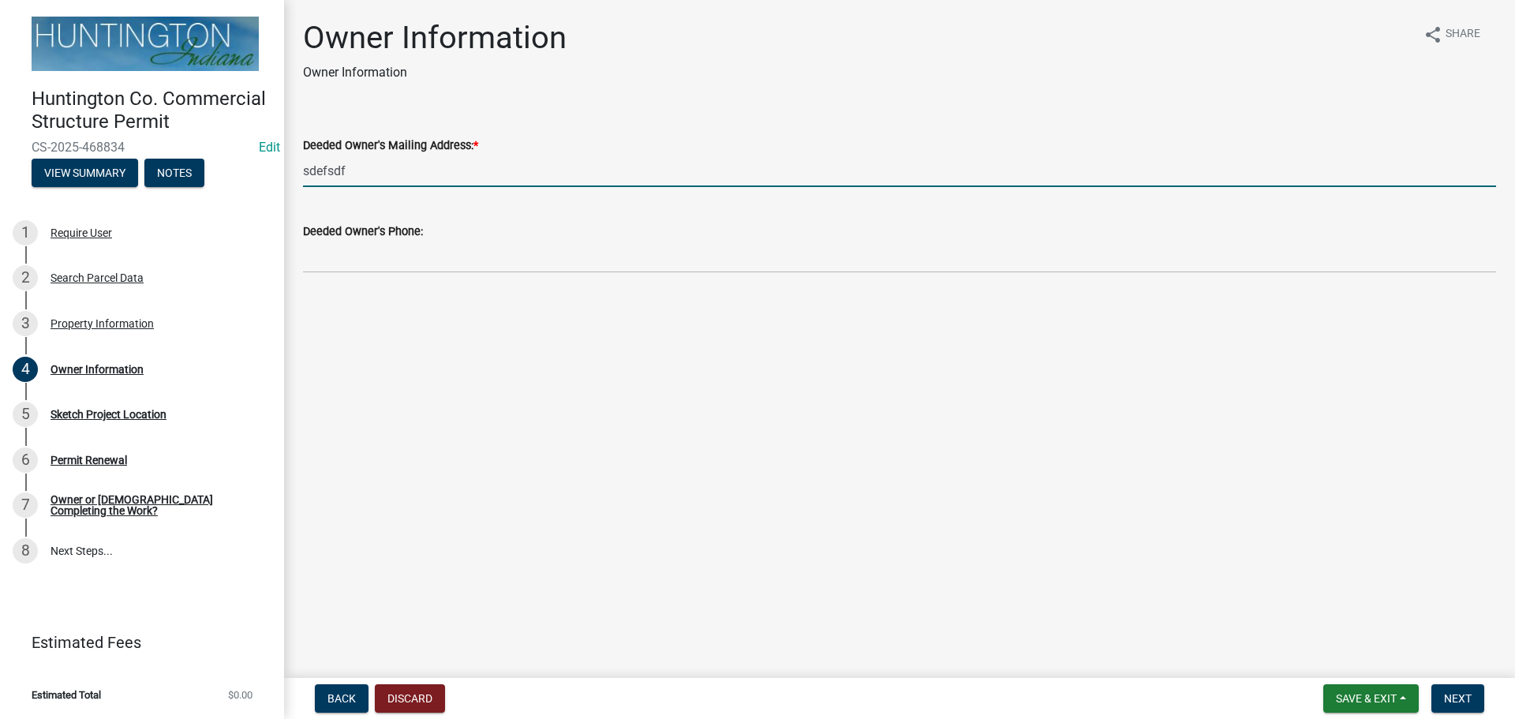
type input "sdefsdf"
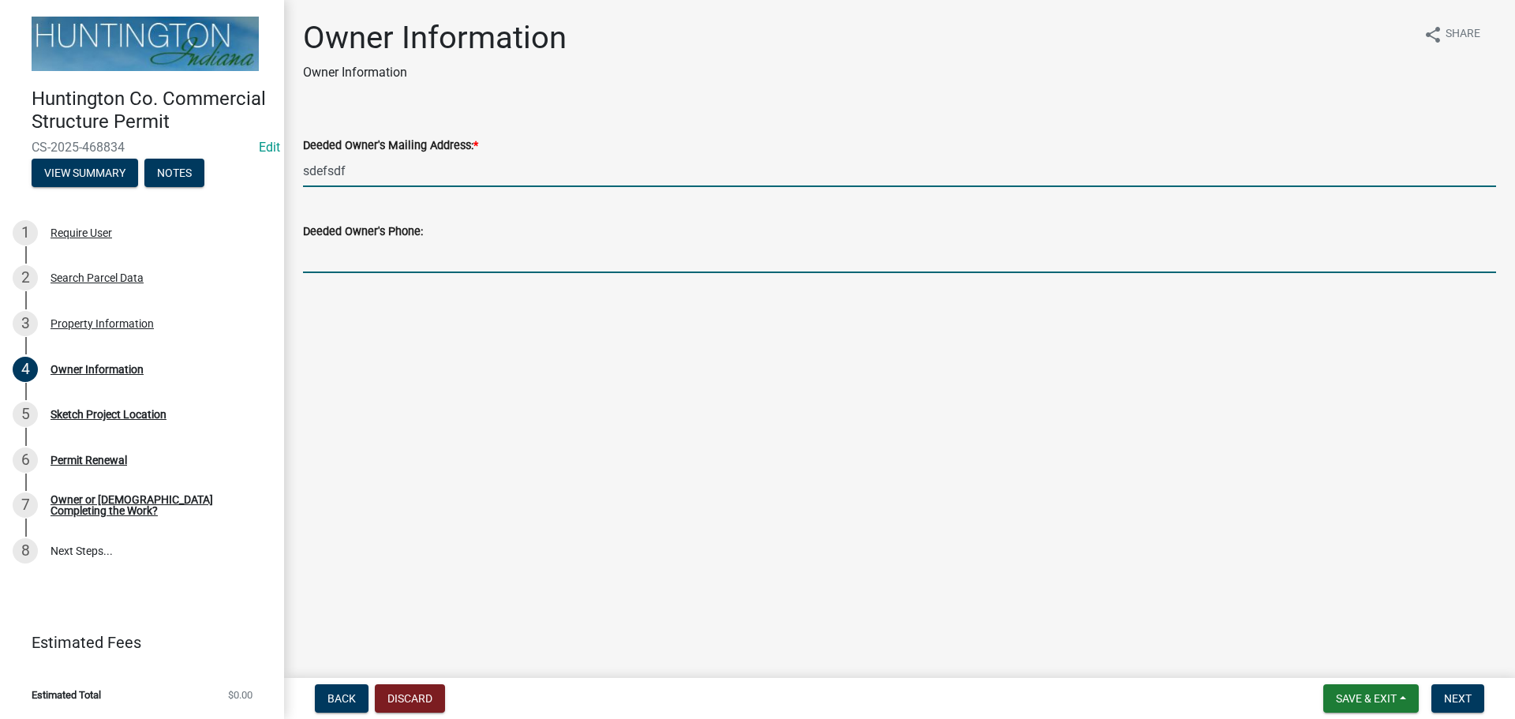
click at [339, 248] on input "Deeded Owner's Phone:" at bounding box center [899, 257] width 1193 height 32
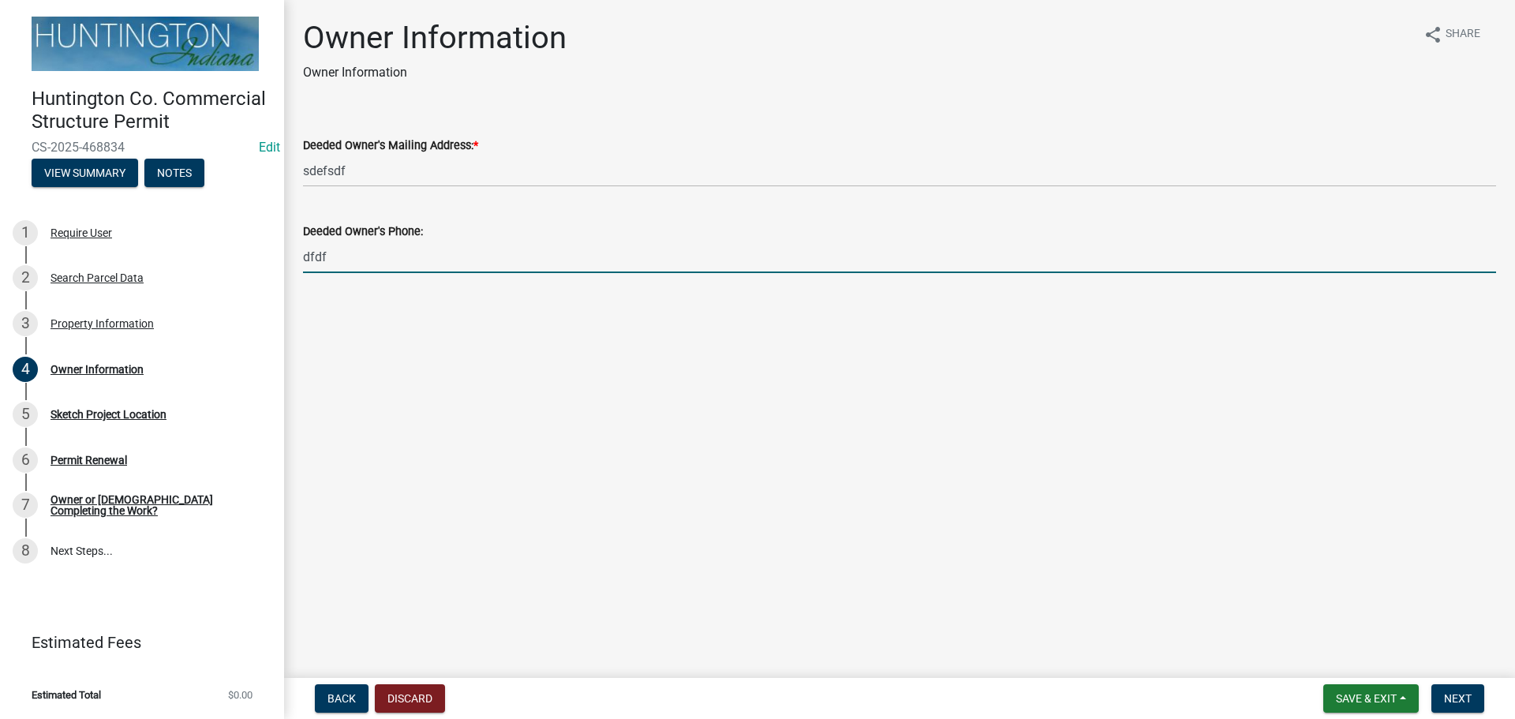
click at [375, 261] on input "dfdf" at bounding box center [899, 257] width 1193 height 32
type input "dfdf"
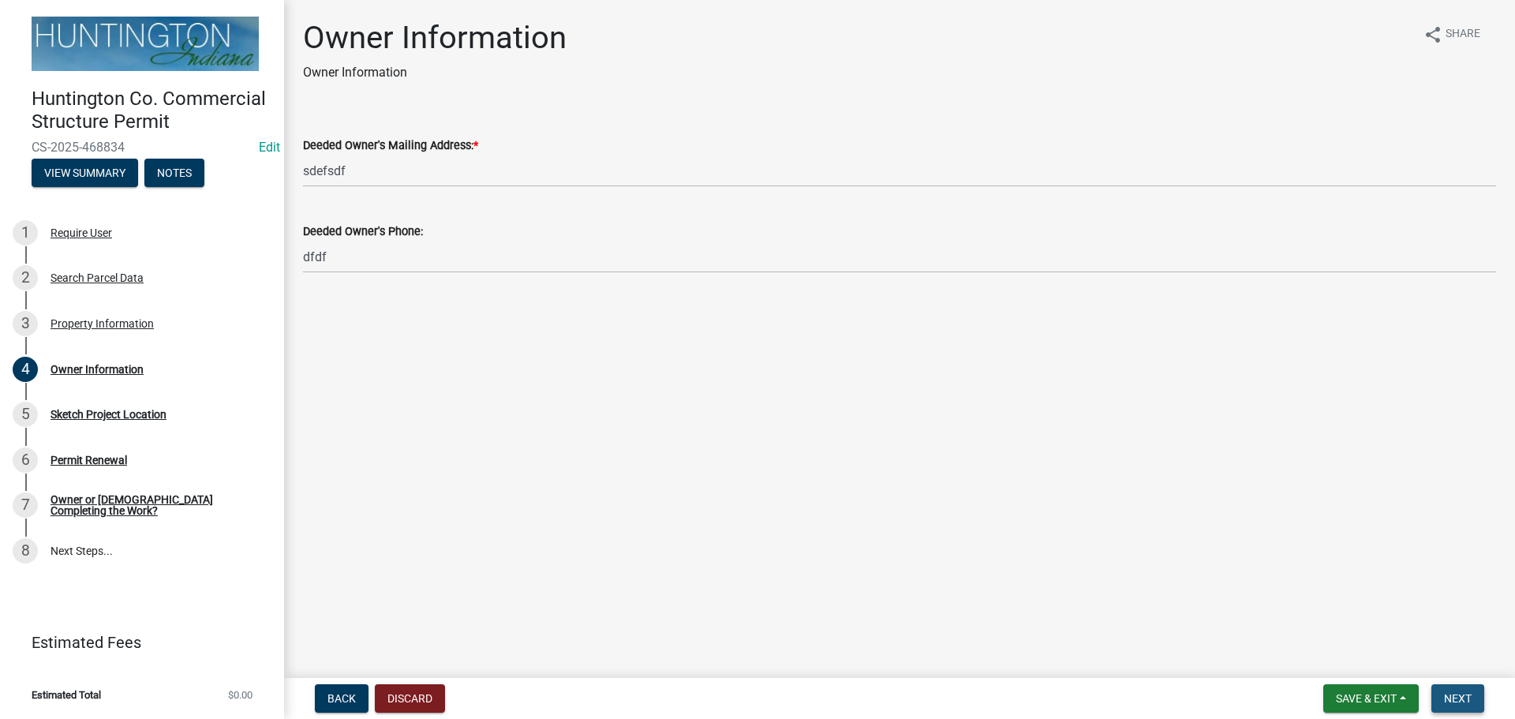
click at [1448, 687] on button "Next" at bounding box center [1457, 698] width 53 height 28
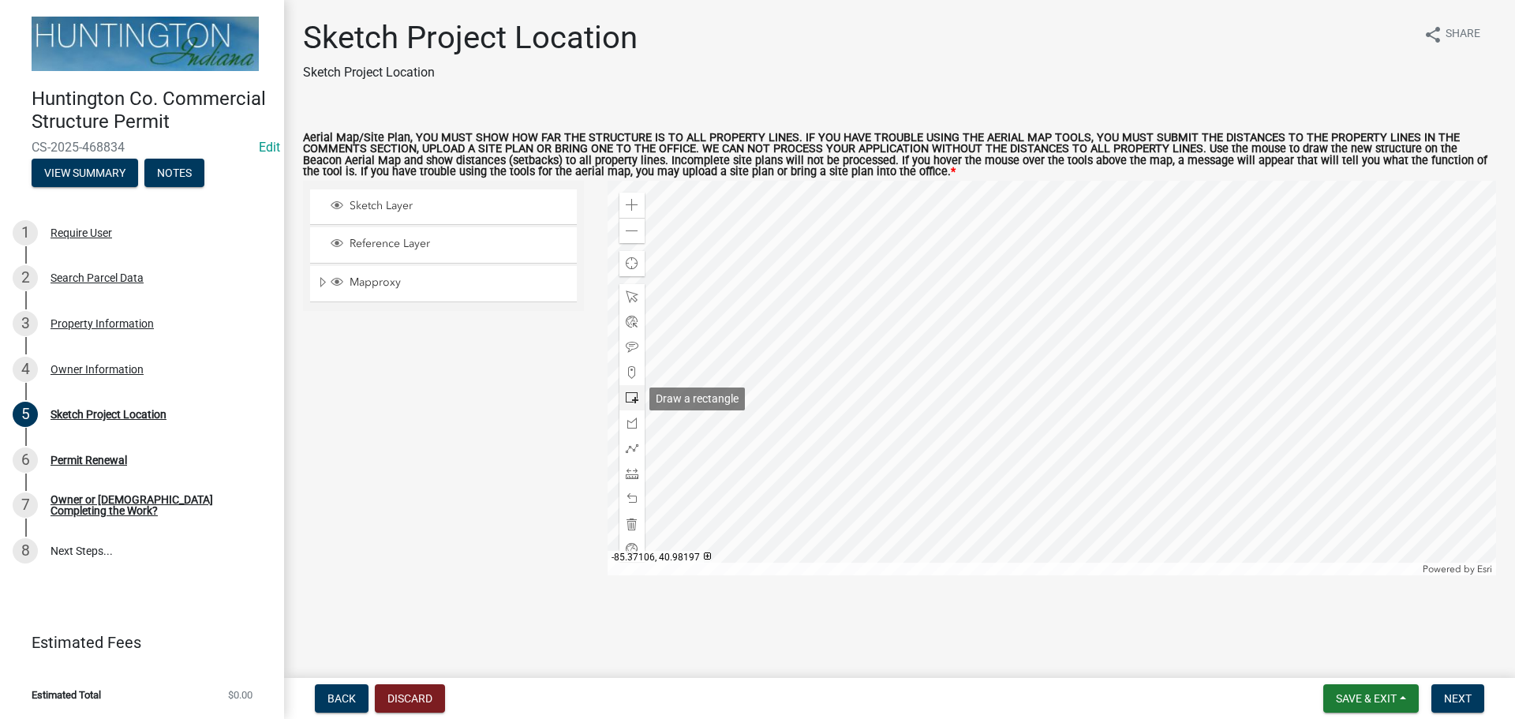
click at [630, 396] on span at bounding box center [632, 397] width 13 height 13
click at [1061, 390] on div at bounding box center [1051, 378] width 889 height 394
click at [1442, 697] on button "Next" at bounding box center [1457, 698] width 53 height 28
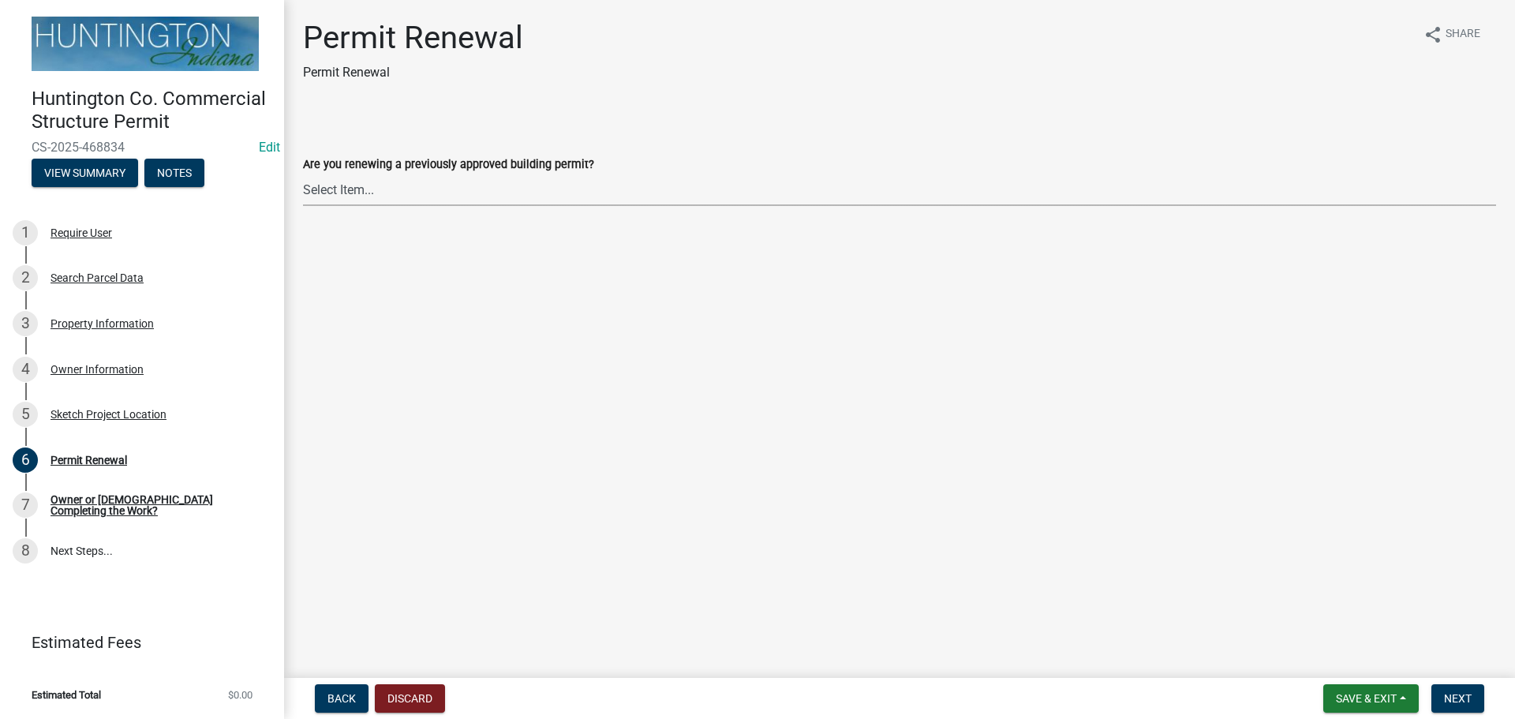
click at [371, 193] on select "Select Item... Yes No" at bounding box center [899, 190] width 1193 height 32
click at [303, 174] on select "Select Item... Yes No" at bounding box center [899, 190] width 1193 height 32
select select "97e125b5-97e1-4674-8df5-e9a4fca85b10"
click at [1454, 692] on span "Next" at bounding box center [1458, 698] width 28 height 13
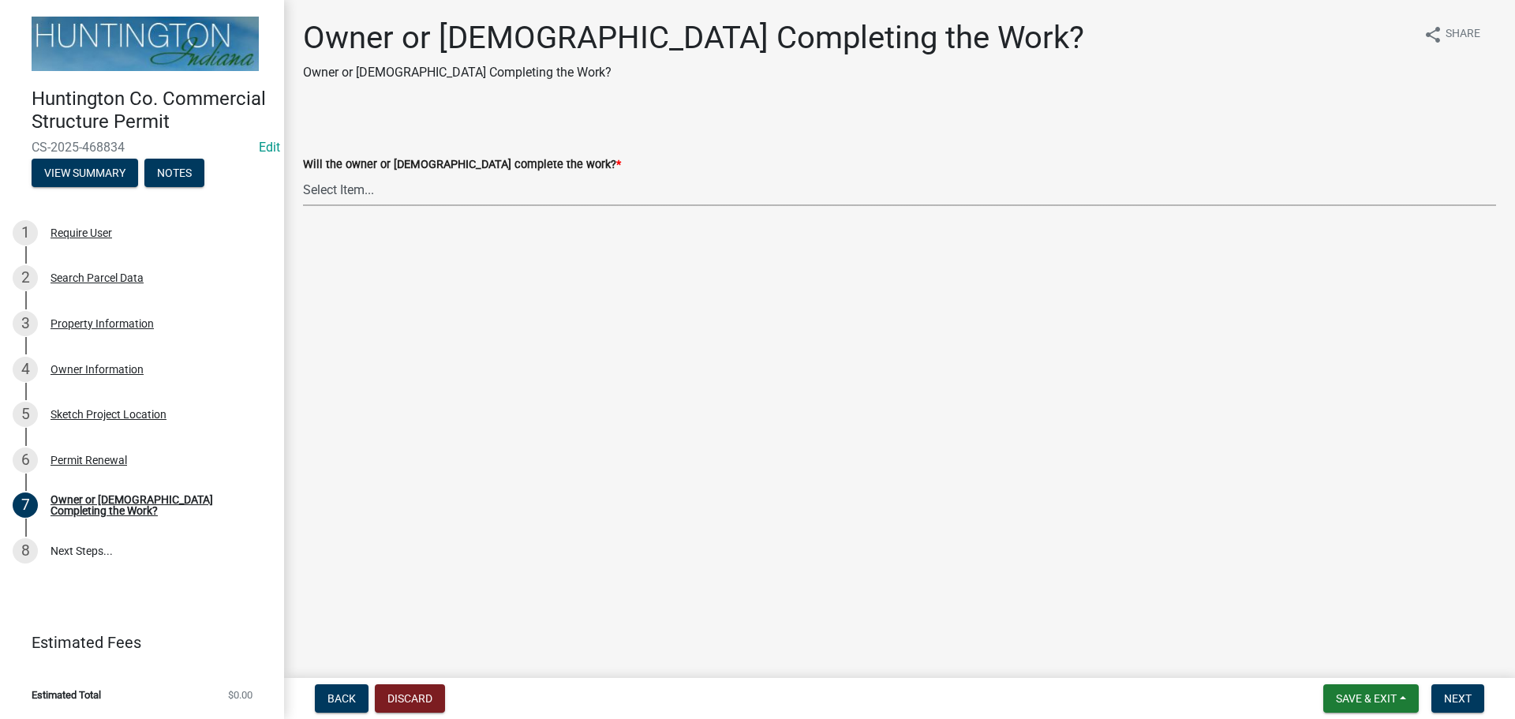
click at [357, 185] on select "Select Item... owner contractor" at bounding box center [899, 190] width 1193 height 32
click at [303, 174] on select "Select Item... owner contractor" at bounding box center [899, 190] width 1193 height 32
select select "f700c9d7-95a4-4f16-b8c9-1624df795856"
click at [1470, 695] on span "Next" at bounding box center [1458, 698] width 28 height 13
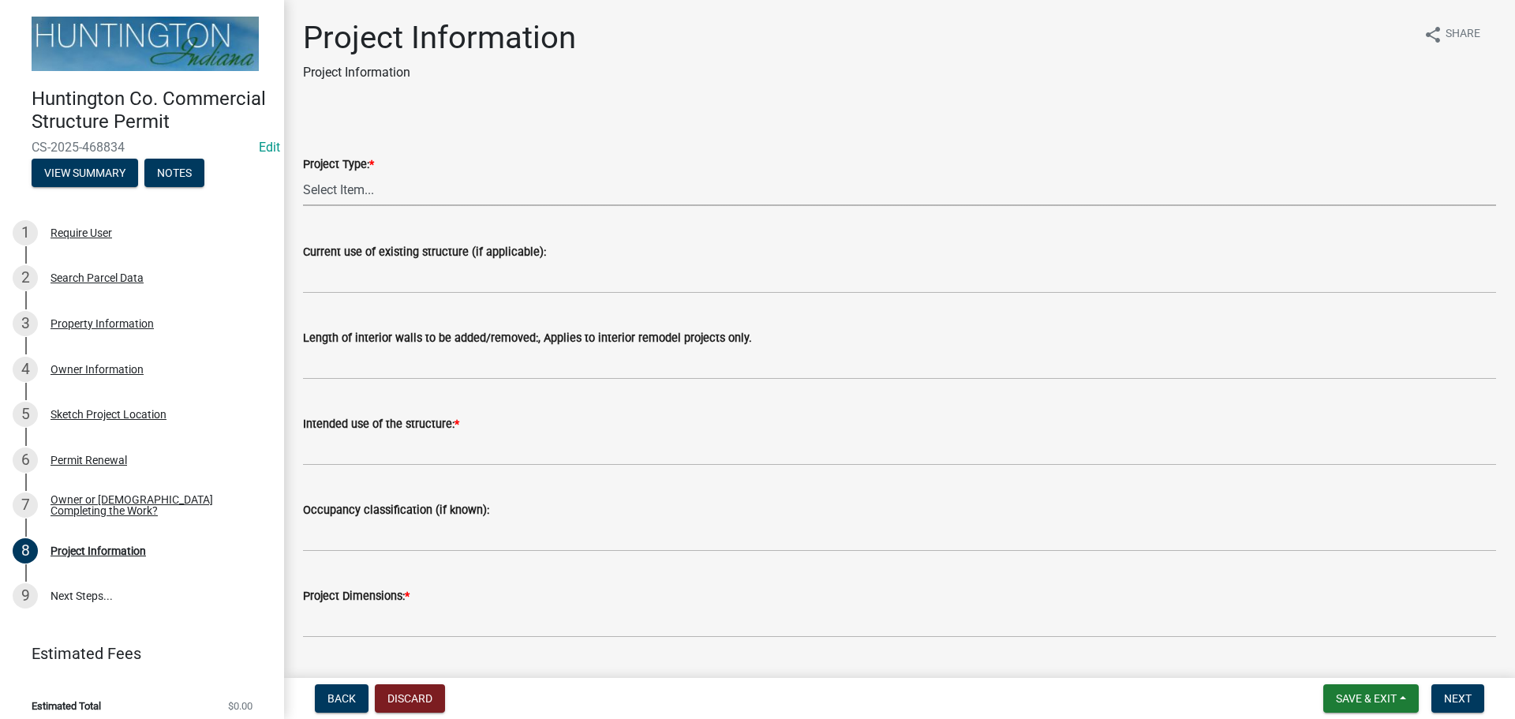
click at [372, 192] on select "Select Item... new primary structure addition to an existing primary structure …" at bounding box center [899, 190] width 1193 height 32
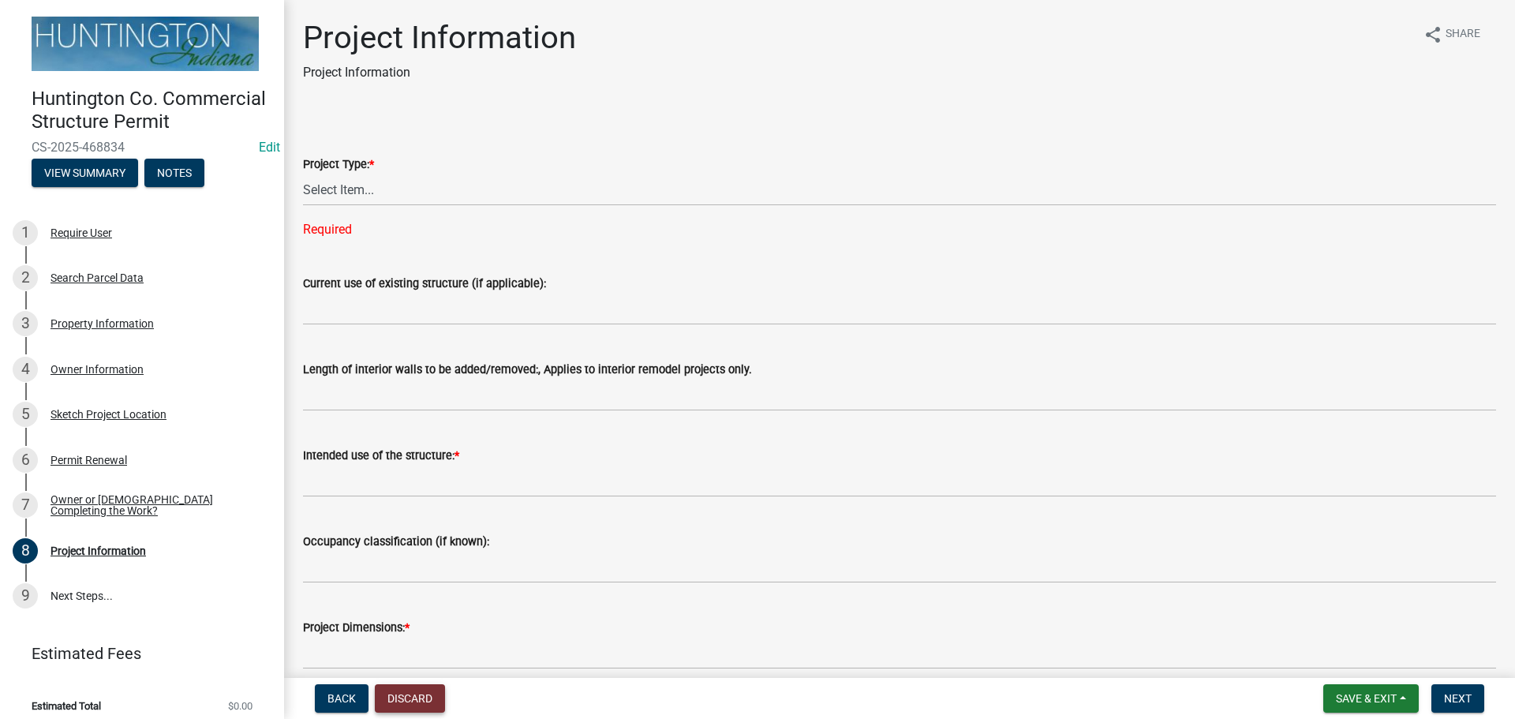
click at [413, 698] on button "Discard" at bounding box center [410, 698] width 70 height 28
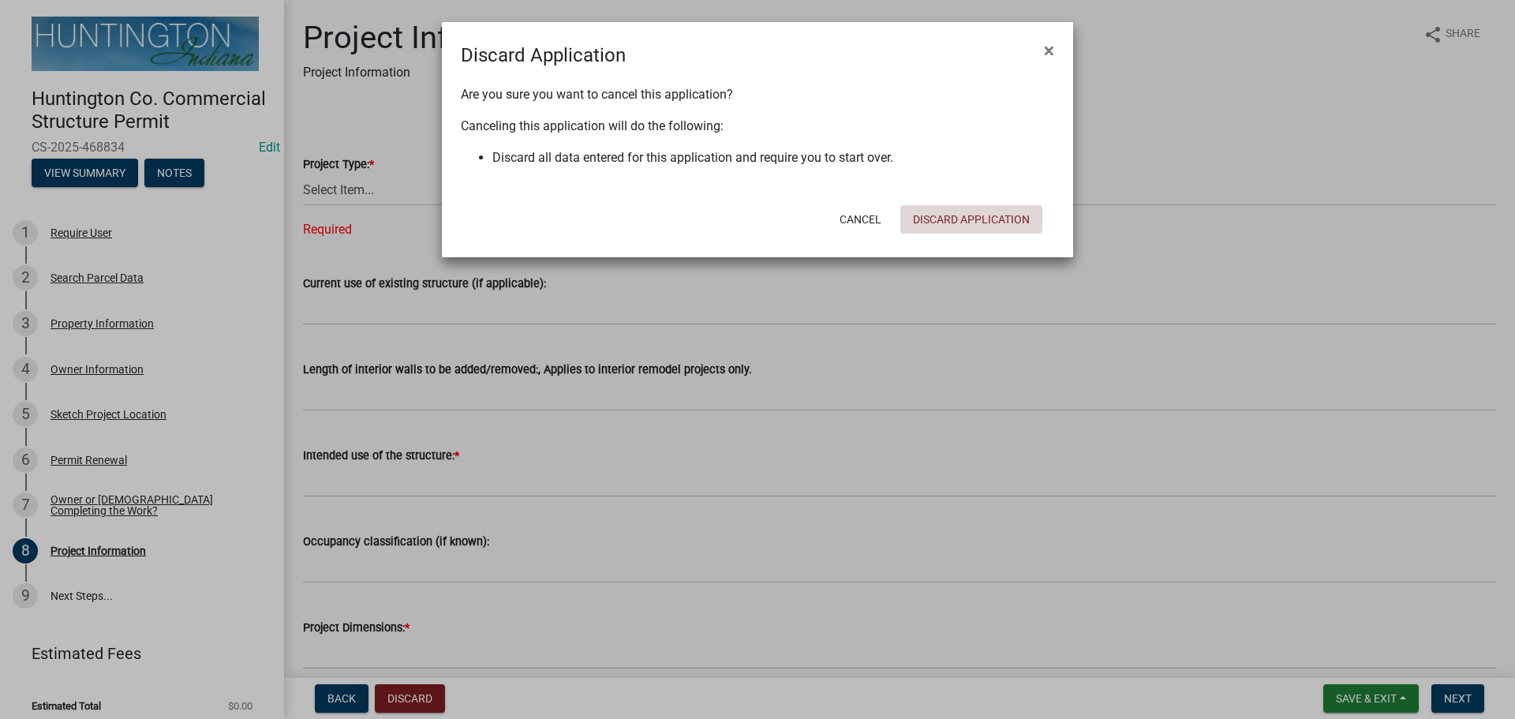
click at [976, 221] on button "Discard Application" at bounding box center [971, 219] width 142 height 28
